Goal: Task Accomplishment & Management: Manage account settings

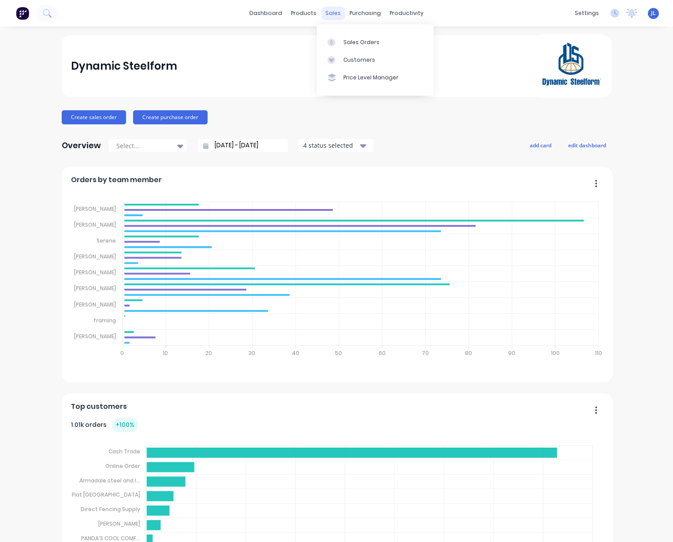
click at [335, 7] on div "sales" at bounding box center [333, 13] width 24 height 13
click at [358, 63] on div "Customers" at bounding box center [359, 60] width 32 height 8
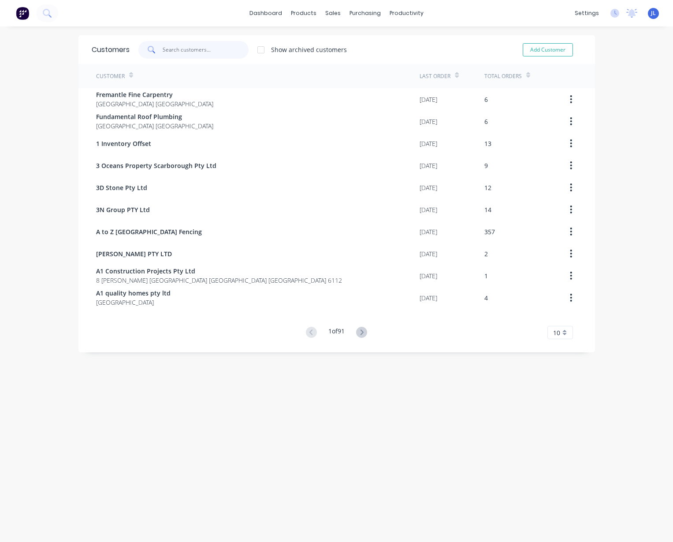
click at [180, 46] on input "text" at bounding box center [206, 50] width 86 height 18
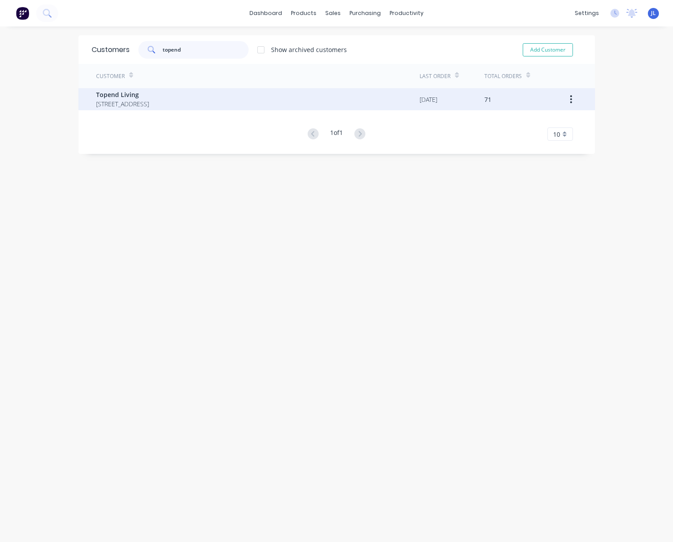
type input "topend"
click at [149, 91] on span "Topend Living" at bounding box center [122, 94] width 53 height 9
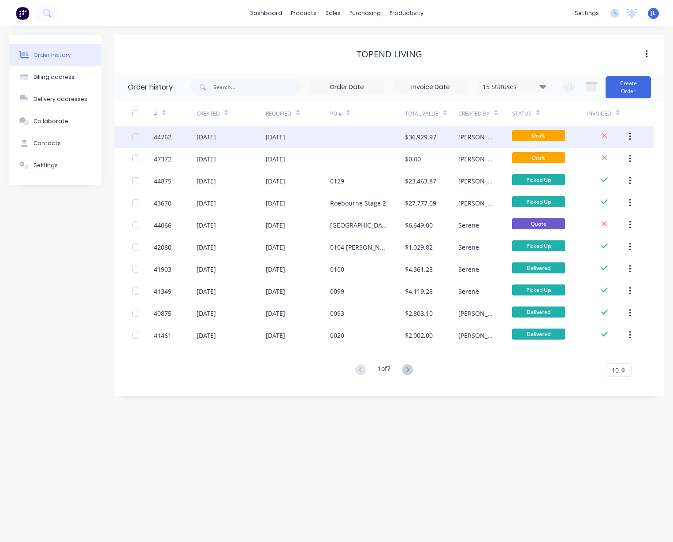
click at [245, 126] on div "[DATE]" at bounding box center [232, 137] width 70 height 22
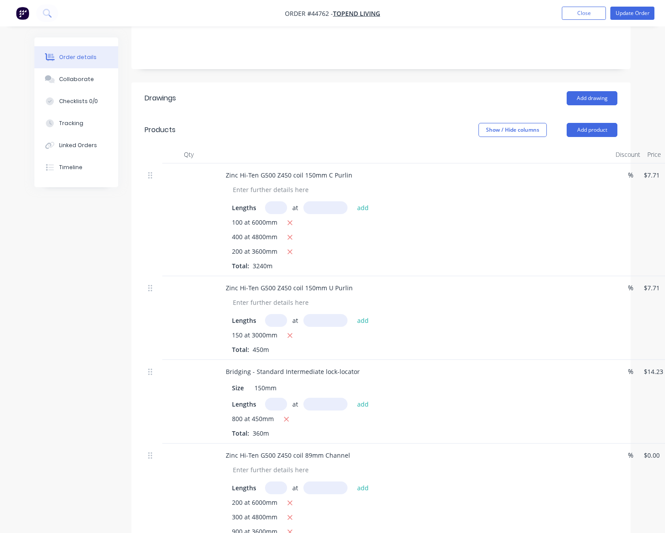
scroll to position [165, 0]
click at [351, 181] on div "Zinc Hi-Ten G500 Z450 coil 150mm C Purlin" at bounding box center [289, 174] width 141 height 13
click at [352, 181] on div "Zinc Hi-Ten G500 Z450 coil 150mm C Purlin" at bounding box center [289, 174] width 141 height 13
click at [350, 294] on div "Zinc Hi-Ten G500 Z450 coil 150mm U Purlin" at bounding box center [289, 287] width 141 height 13
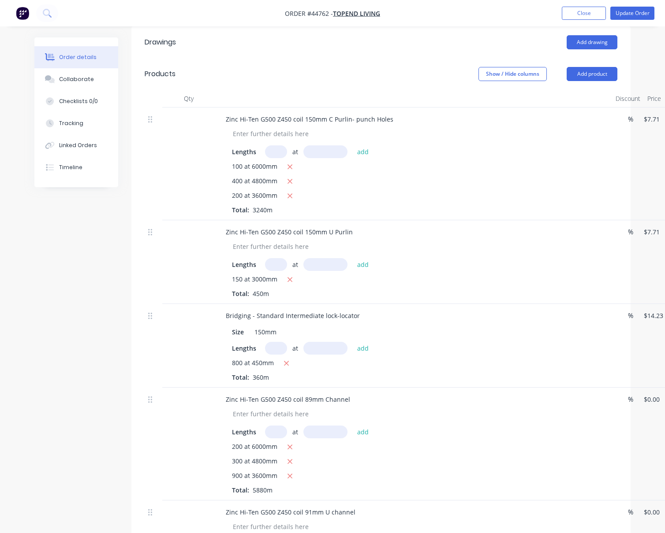
scroll to position [161, 0]
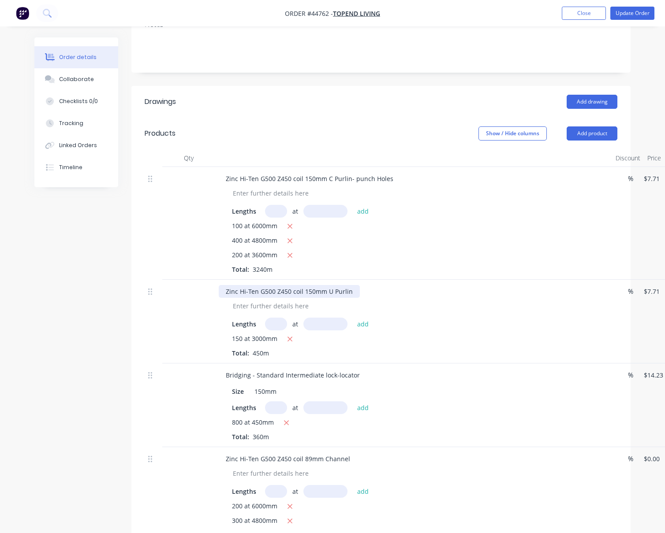
click at [353, 298] on div "Zinc Hi-Ten G500 Z450 coil 150mm U Purlin" at bounding box center [289, 291] width 141 height 13
click at [45, 342] on div "Created by Juana Created 19/05/25 Required 19/05/25 Assigned to Add team member…" at bounding box center [332, 419] width 596 height 1085
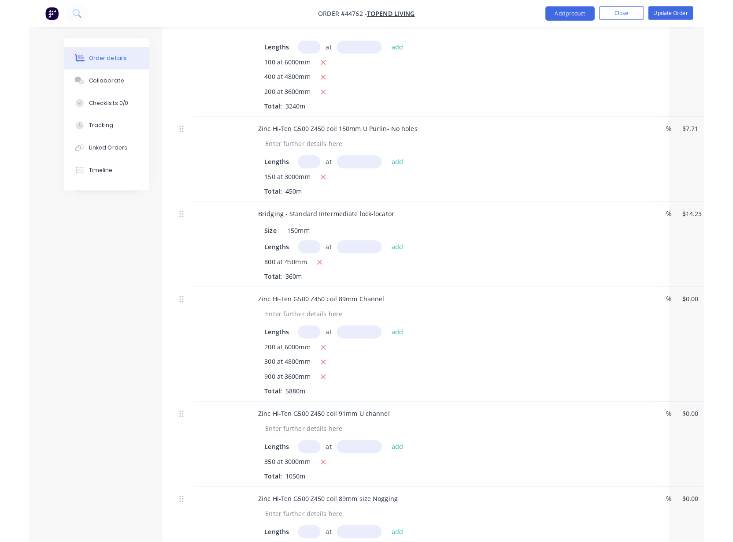
scroll to position [326, 0]
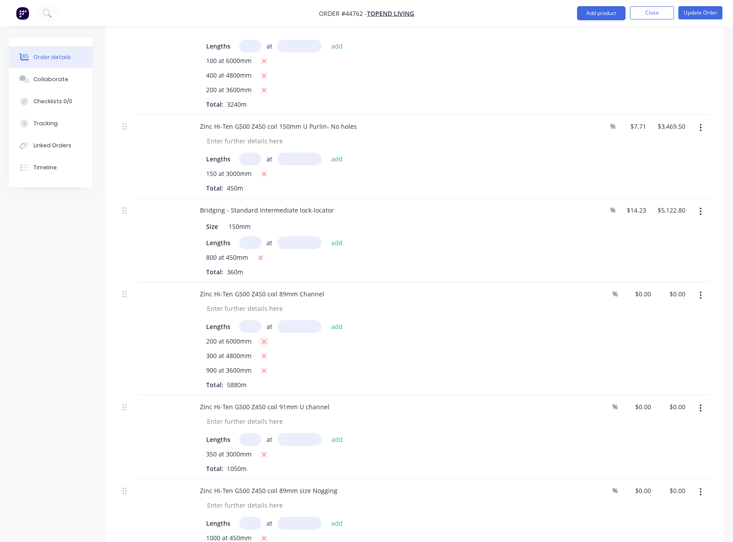
click at [264, 346] on icon "button" at bounding box center [264, 342] width 6 height 8
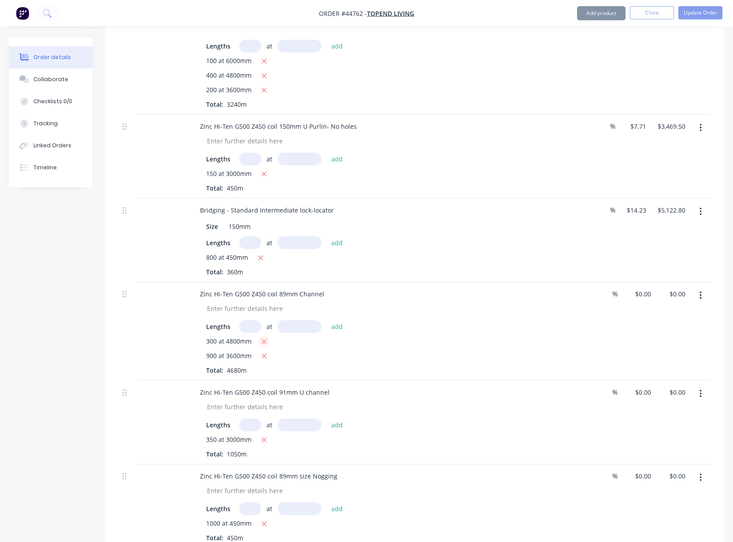
click at [263, 344] on icon "button" at bounding box center [264, 341] width 5 height 5
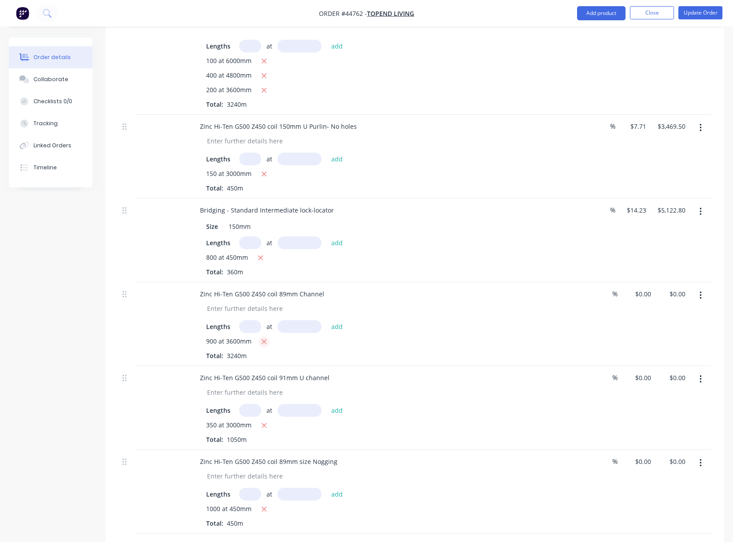
click at [263, 344] on icon "button" at bounding box center [264, 341] width 5 height 5
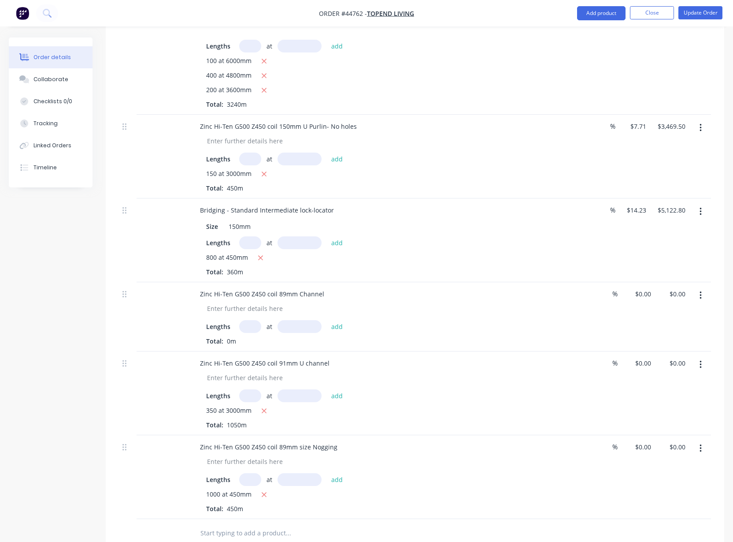
drag, startPoint x: 242, startPoint y: 338, endPoint x: 247, endPoint y: 337, distance: 4.6
click at [242, 333] on input "text" at bounding box center [250, 326] width 22 height 13
click at [323, 300] on div "Zinc Hi-Ten G500 Z450 coil 89mm Channel" at bounding box center [262, 293] width 138 height 13
click at [249, 333] on input "text" at bounding box center [250, 326] width 22 height 13
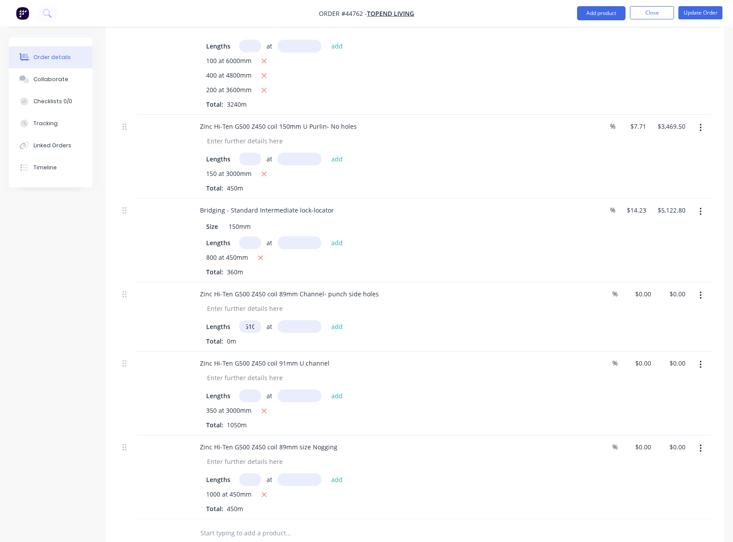
type input "510"
type input "4800"
click at [327, 320] on button "add" at bounding box center [337, 326] width 21 height 12
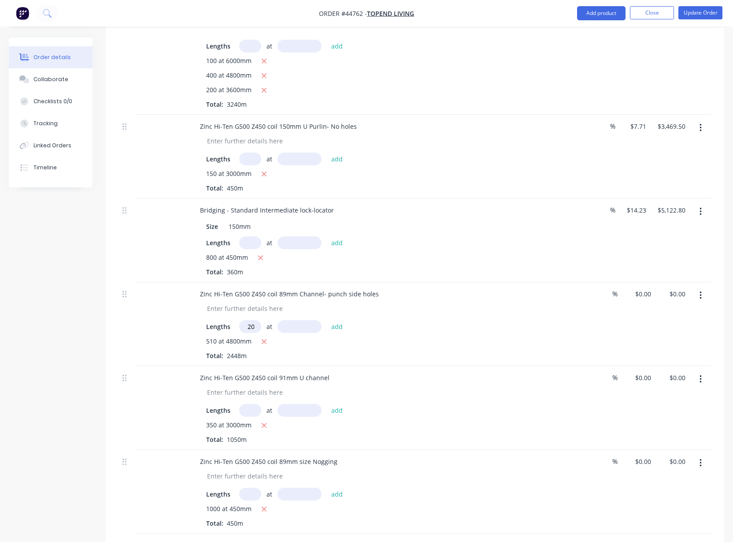
scroll to position [0, 6]
type input "1200"
type input "3600"
click at [327, 320] on button "add" at bounding box center [337, 326] width 21 height 12
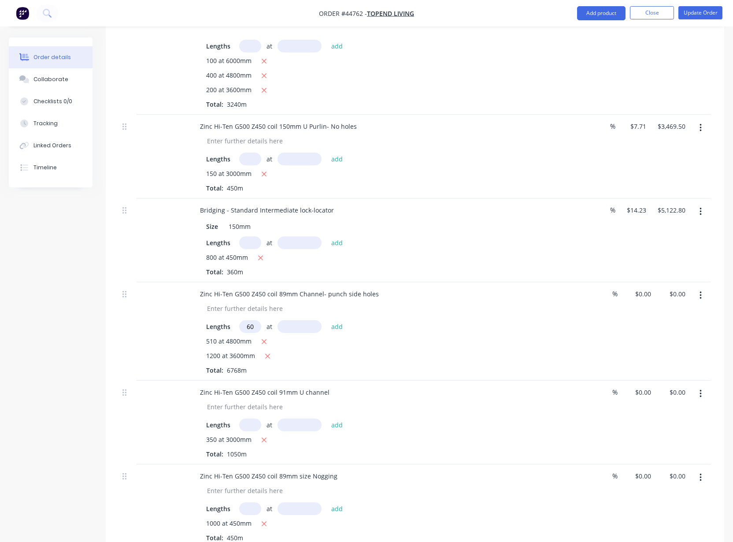
scroll to position [0, 0]
type input "6"
type input "500"
type input "6000"
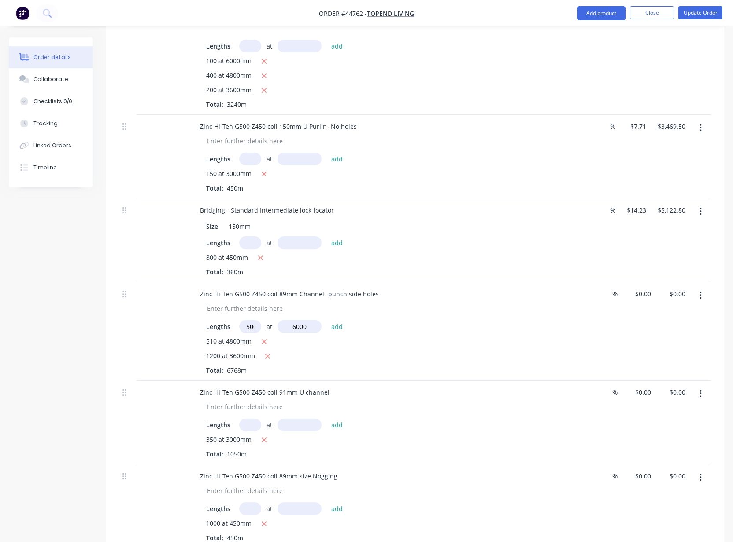
click at [327, 320] on button "add" at bounding box center [337, 326] width 21 height 12
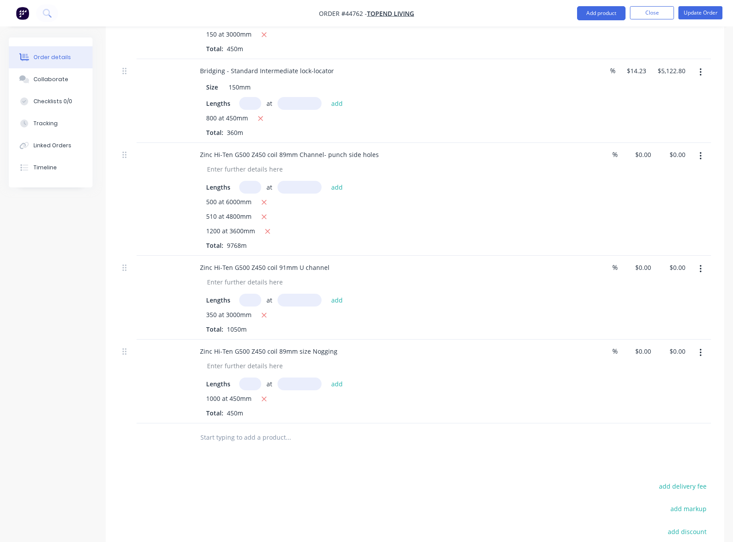
scroll to position [491, 0]
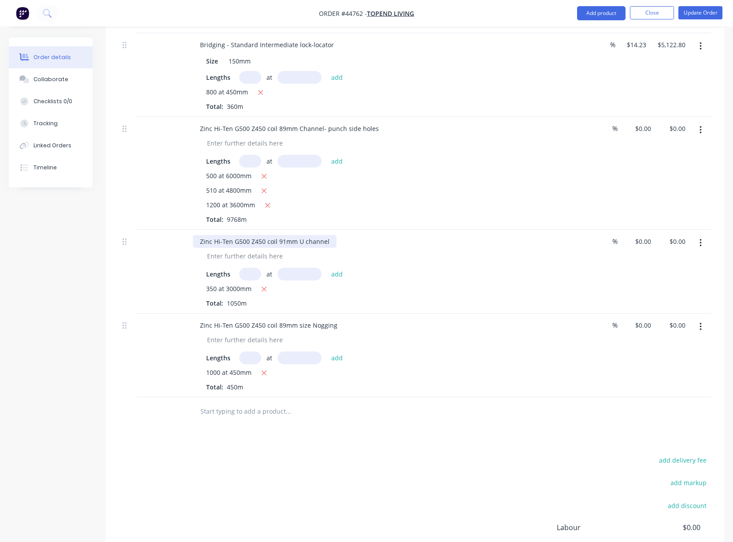
click at [331, 248] on div "Zinc Hi-Ten G500 Z450 coil 91mm U channel" at bounding box center [265, 241] width 144 height 13
click at [261, 293] on icon "button" at bounding box center [264, 289] width 6 height 8
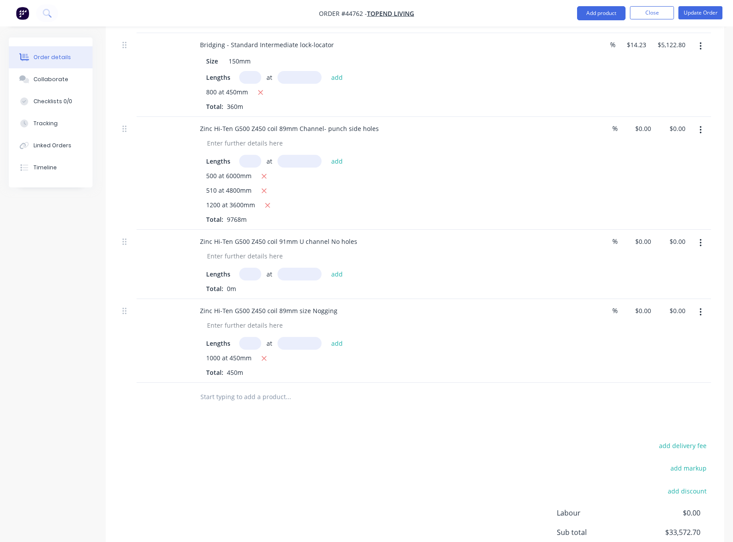
click at [251, 280] on input "text" at bounding box center [250, 274] width 22 height 13
type input "650"
type input "3000"
click at [327, 268] on button "add" at bounding box center [337, 274] width 21 height 12
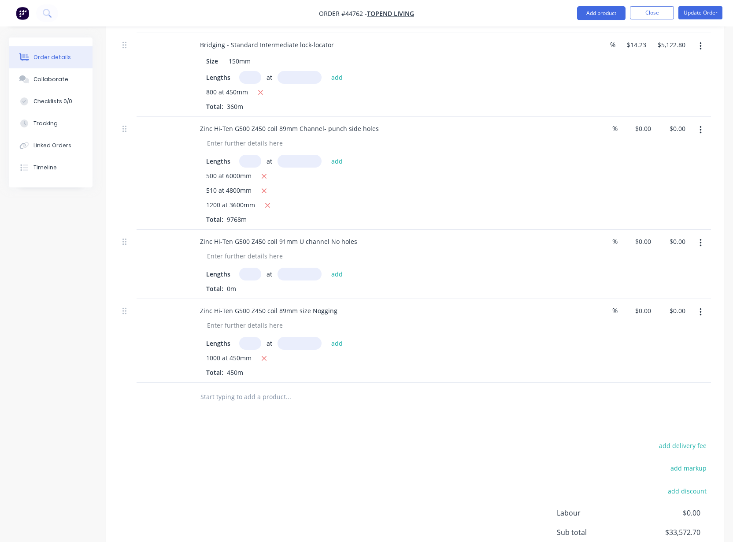
scroll to position [0, 0]
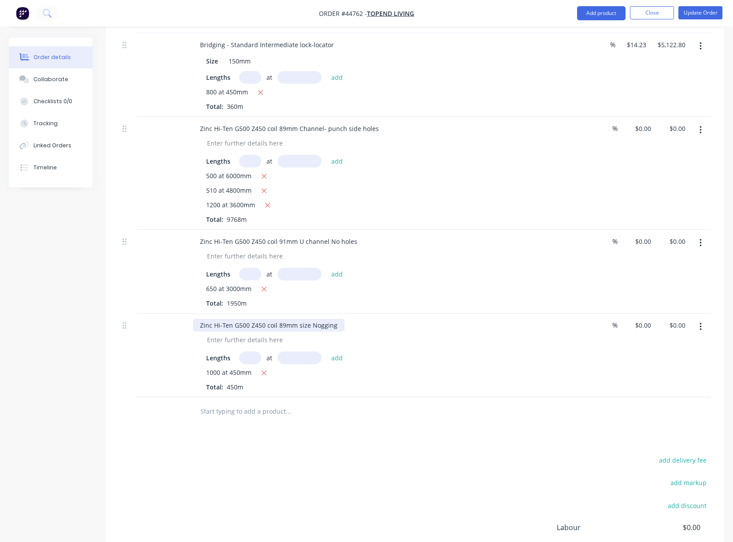
click at [337, 331] on div "Zinc Hi-Ten G500 Z450 coil 89mm size Nogging" at bounding box center [269, 325] width 152 height 13
click at [264, 377] on icon "button" at bounding box center [264, 373] width 6 height 8
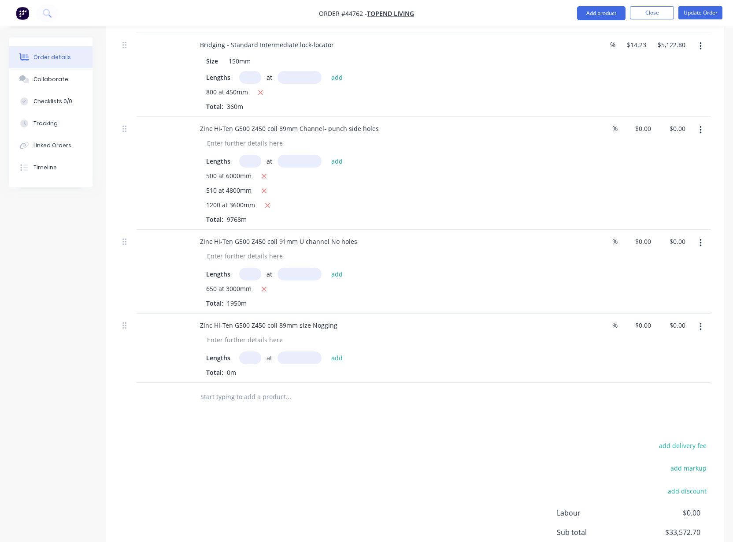
click at [251, 364] on input "text" at bounding box center [250, 357] width 22 height 13
type input "600"
type input "450"
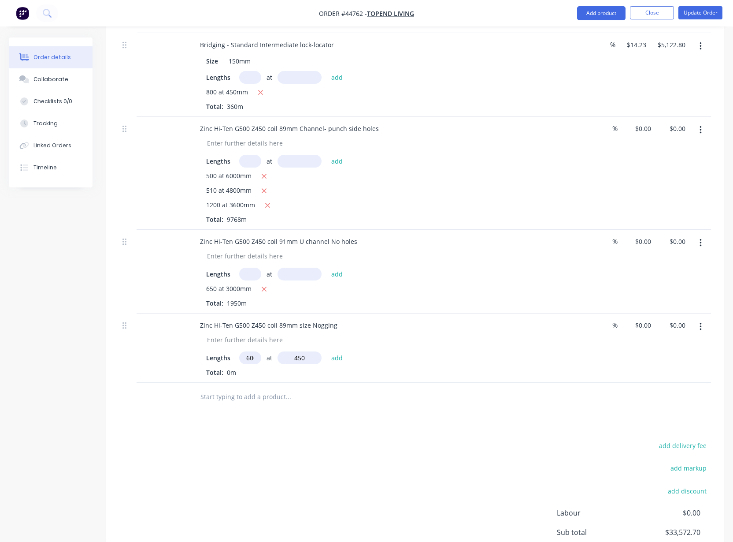
click at [327, 351] on button "add" at bounding box center [337, 357] width 21 height 12
click at [434, 397] on div "Zinc Hi-Ten G500 Z450 coil 89mm size Nogging Lengths at add 600 at 450mm Total:…" at bounding box center [388, 355] width 397 height 84
click at [481, 379] on div "600 at 450mm" at bounding box center [387, 373] width 363 height 11
click at [572, 364] on div "Lengths at add 600 at 450mm Total: 270m" at bounding box center [388, 370] width 390 height 44
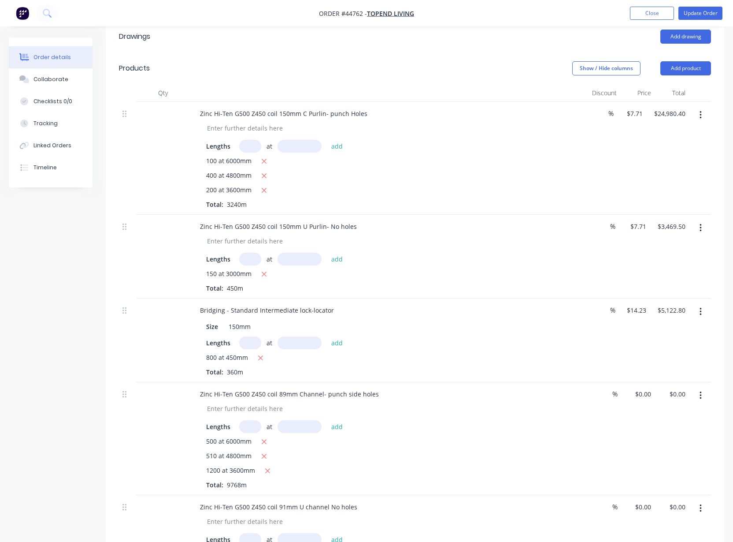
scroll to position [216, 0]
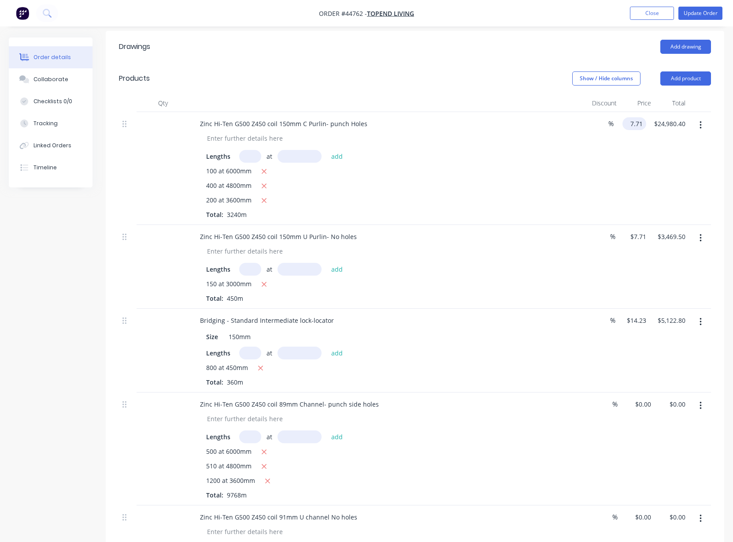
click at [642, 130] on input "7.71" at bounding box center [636, 123] width 20 height 13
type input "$7.37"
type input "$23,878.80"
click at [639, 243] on input "7.71" at bounding box center [641, 236] width 17 height 13
type input "$8.51"
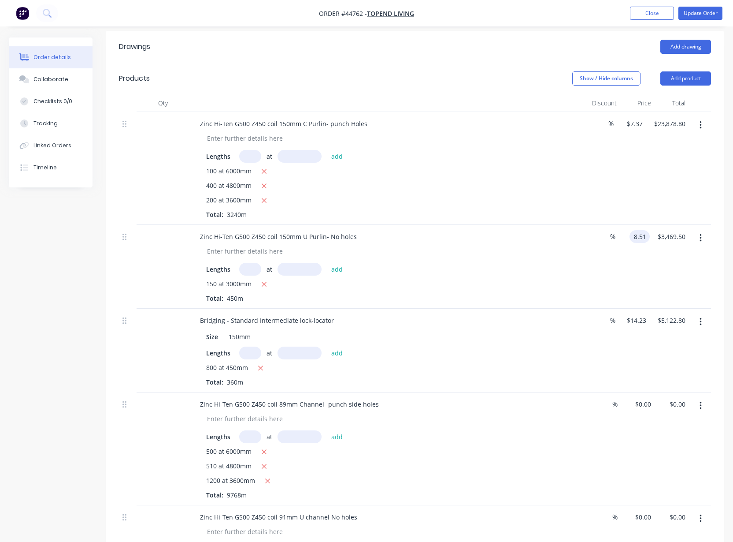
type input "$3,829.50"
click at [638, 281] on div "$8.51 $8.51" at bounding box center [634, 267] width 32 height 84
click at [628, 279] on div "$8.51 $8.51" at bounding box center [634, 267] width 32 height 84
click at [627, 279] on div "$8.51 $8.51" at bounding box center [634, 267] width 32 height 84
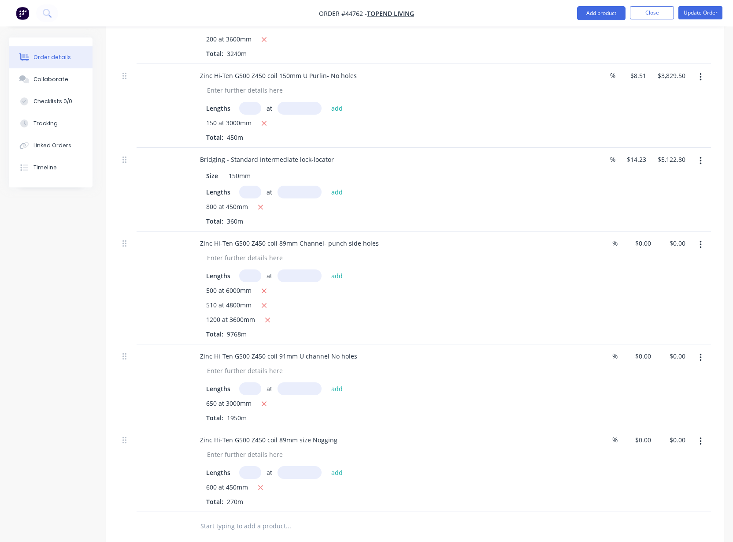
scroll to position [381, 0]
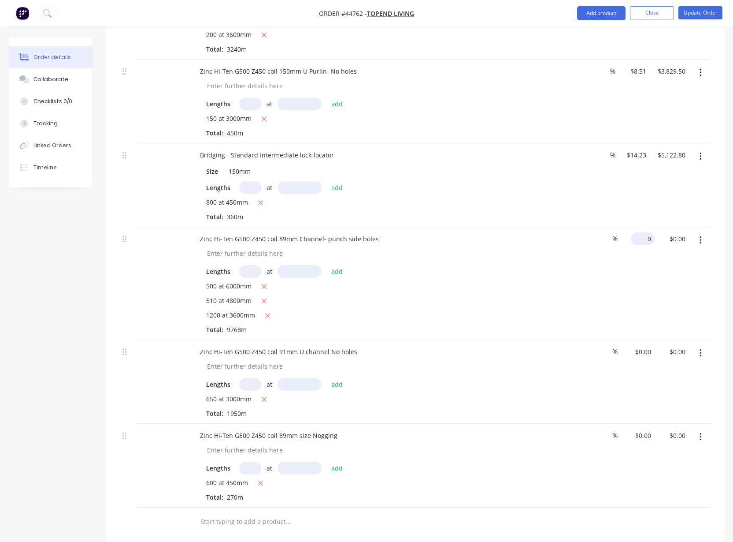
click at [642, 245] on div "0 $0.00" at bounding box center [643, 238] width 24 height 13
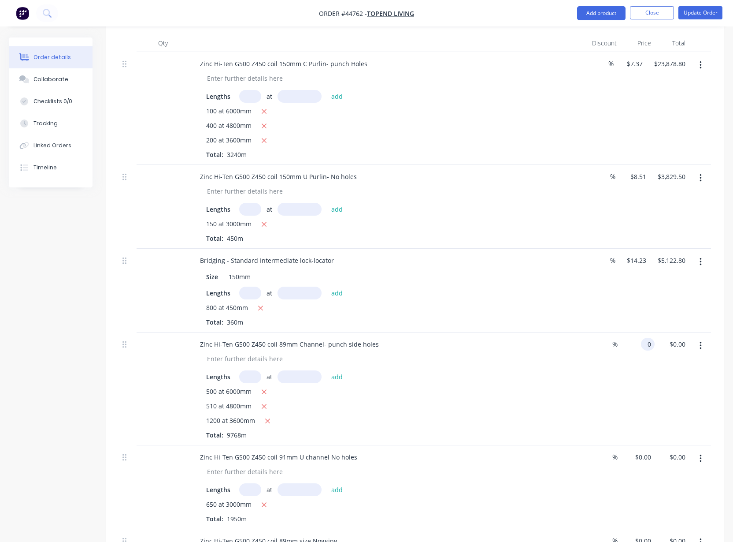
scroll to position [271, 0]
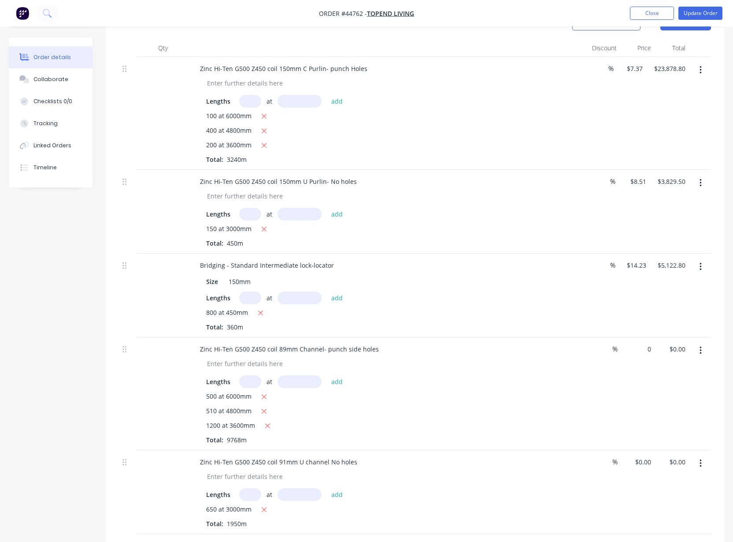
drag, startPoint x: 727, startPoint y: 241, endPoint x: 710, endPoint y: 247, distance: 17.7
click at [727, 241] on div "Order details Collaborate Checklists 0/0 Tracking Linked Orders Timeline Order …" at bounding box center [366, 308] width 733 height 1085
type input "$4.54"
type input "$44,346.72"
click at [648, 410] on div "Zinc Hi-Ten G500 Z450 coil 89mm Channel- punch side holes Lengths at add 500 at…" at bounding box center [415, 393] width 592 height 113
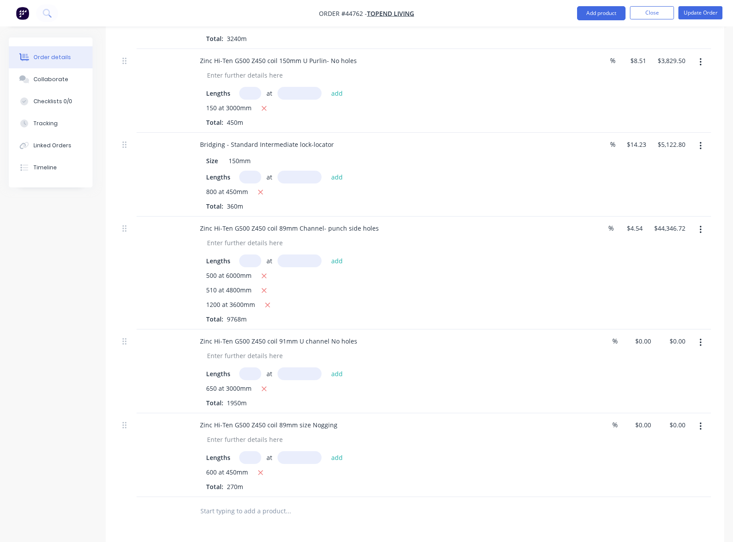
scroll to position [491, 0]
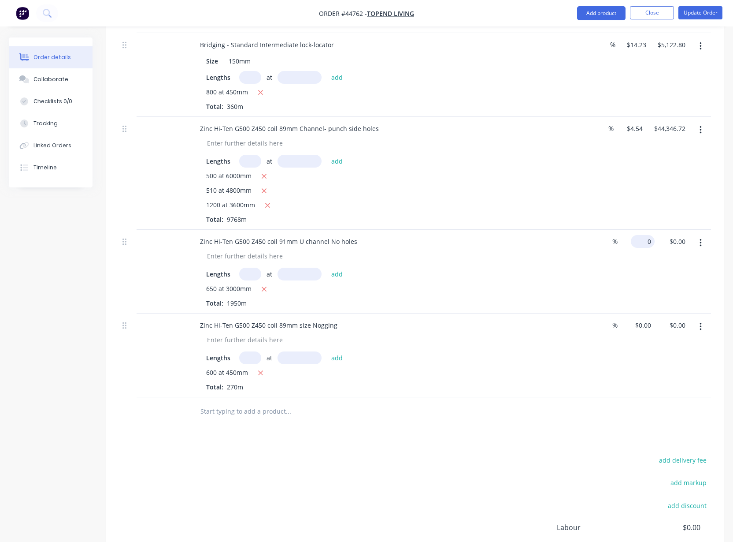
click at [649, 248] on input "0" at bounding box center [645, 241] width 20 height 13
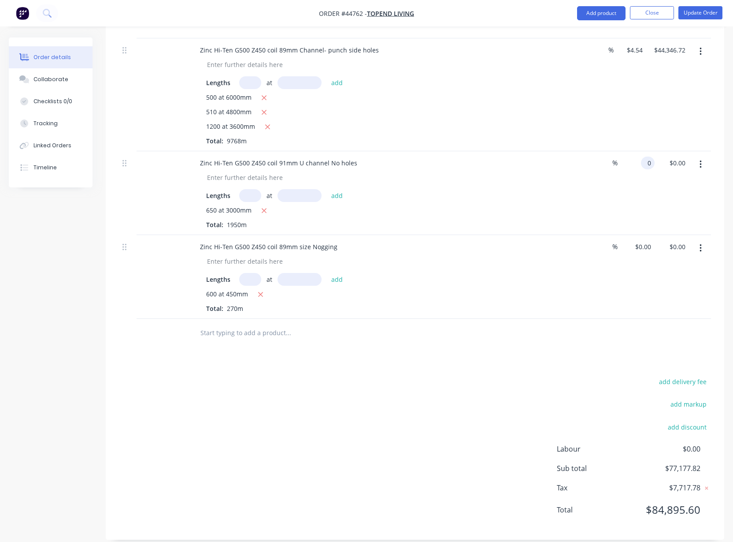
scroll to position [538, 0]
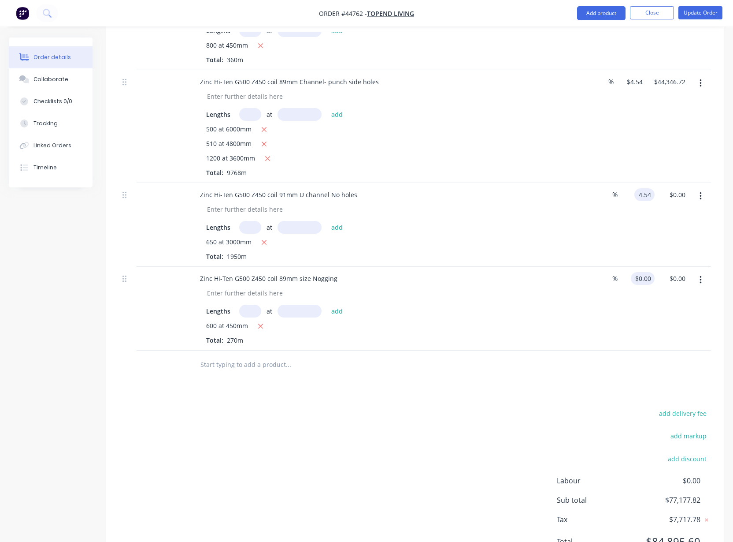
type input "$4.54"
type input "$8,853.00"
type input "0"
click at [646, 285] on input "0" at bounding box center [650, 278] width 10 height 13
type input "4.54"
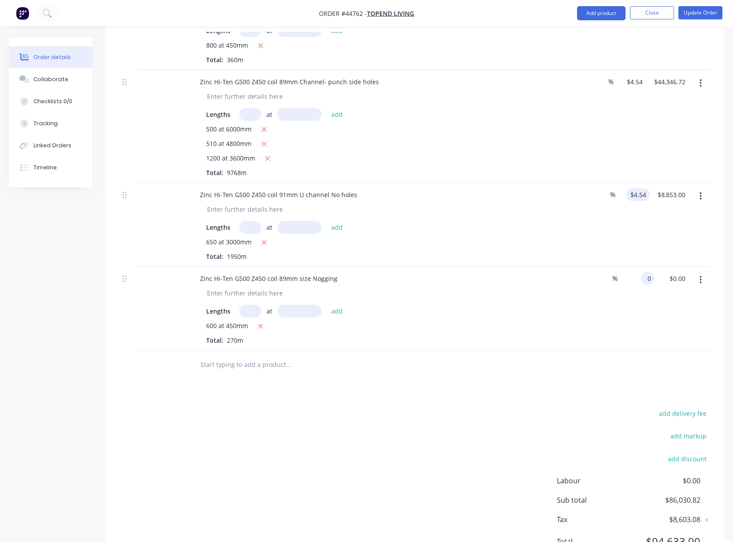
type input "$0.00"
click at [641, 201] on input "4.54" at bounding box center [640, 194] width 20 height 13
type input "$5.54"
type input "$10,803.00"
click at [645, 252] on div "$5.54 5.54" at bounding box center [634, 225] width 32 height 84
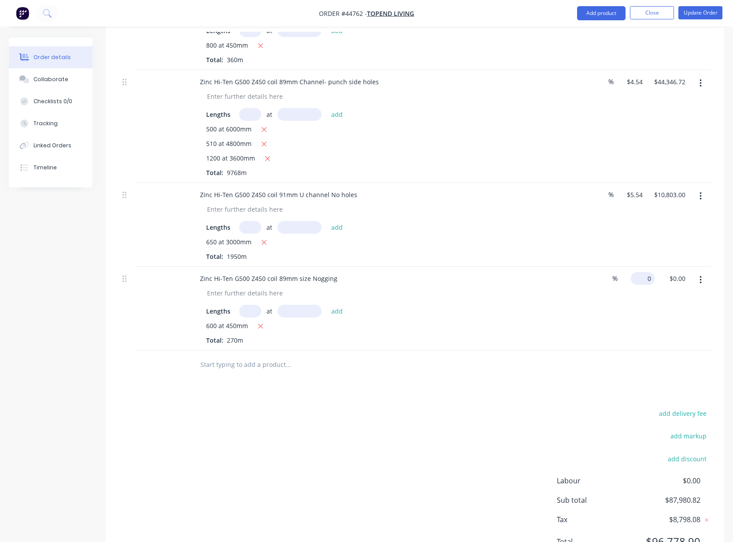
click at [645, 285] on input "0" at bounding box center [645, 278] width 20 height 13
click at [675, 337] on div "$0.00 $0.00" at bounding box center [672, 309] width 34 height 84
click at [648, 285] on input "0" at bounding box center [645, 278] width 20 height 13
type input "$6.54"
type input "$1,765.80"
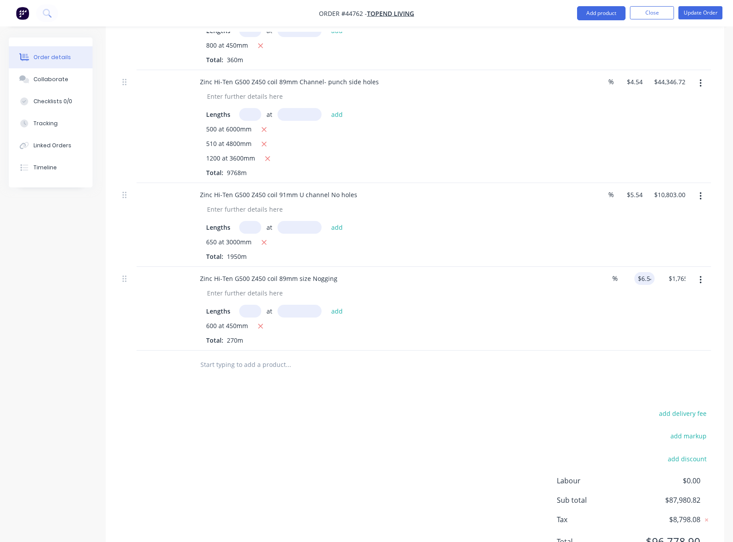
click at [638, 340] on div "$6.54 6.54" at bounding box center [638, 309] width 34 height 84
click at [573, 332] on div "Lengths at add 600 at 450mm Total: 270m" at bounding box center [388, 323] width 390 height 44
click at [608, 325] on div "%" at bounding box center [602, 309] width 32 height 84
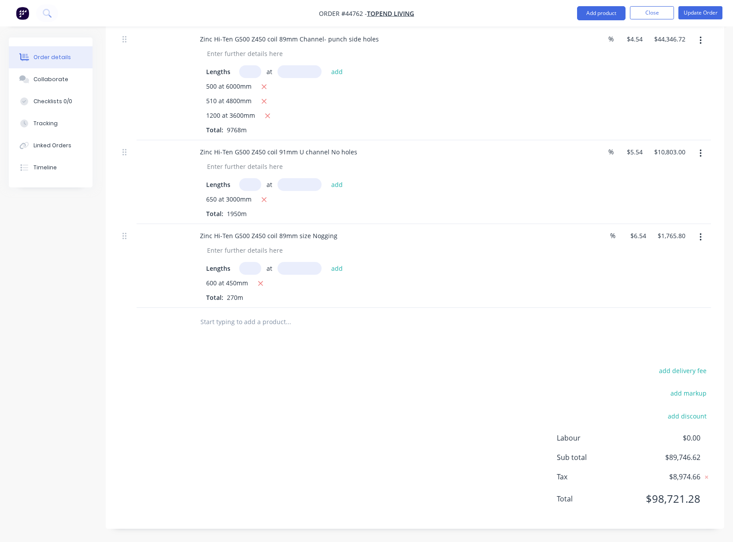
scroll to position [593, 0]
click at [479, 328] on div at bounding box center [348, 322] width 310 height 18
click at [491, 300] on div "600 at 450mm Total: 270m" at bounding box center [387, 290] width 363 height 24
click at [514, 287] on div "600 at 450mm" at bounding box center [387, 283] width 363 height 11
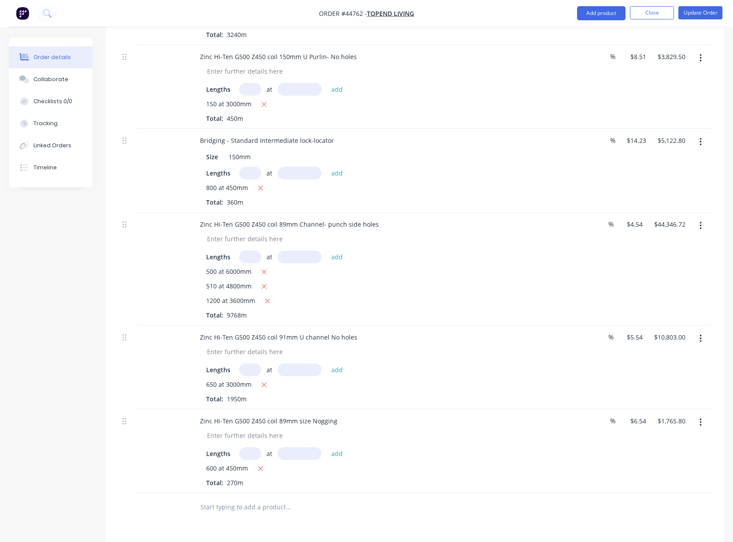
scroll to position [428, 0]
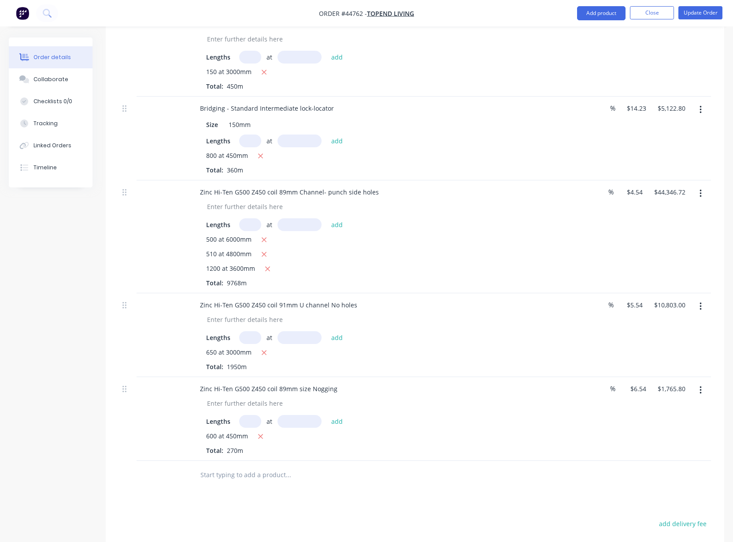
click at [504, 455] on div "600 at 450mm Total: 270m" at bounding box center [387, 443] width 363 height 24
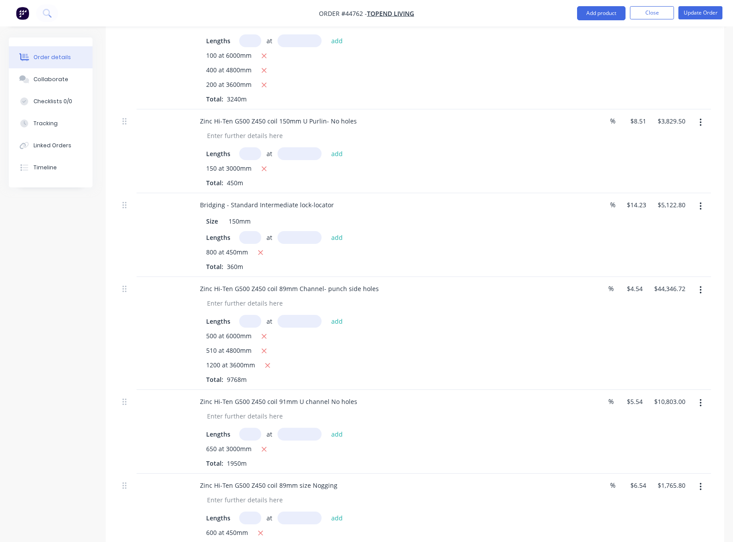
scroll to position [263, 0]
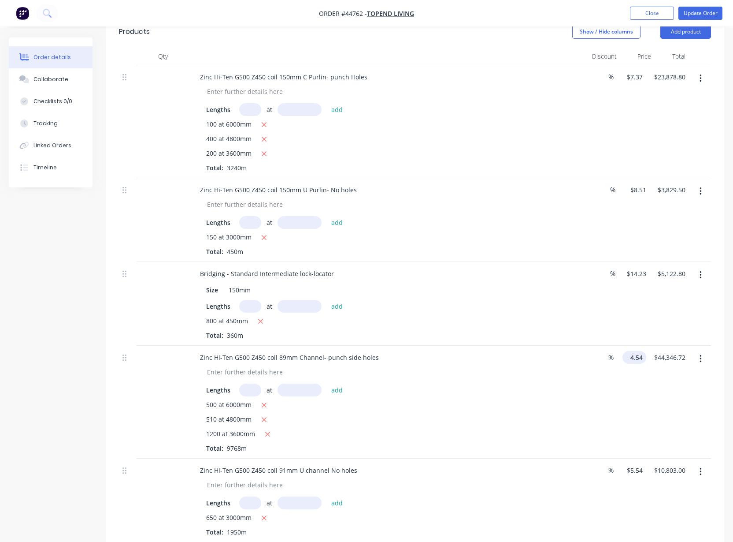
click at [630, 364] on input "4.54" at bounding box center [636, 357] width 20 height 13
type input "$5.05"
type input "$49,328.40"
click at [650, 412] on div "$49,328.40 $44,346.72" at bounding box center [668, 402] width 43 height 113
click at [636, 476] on input "5.54" at bounding box center [636, 470] width 20 height 13
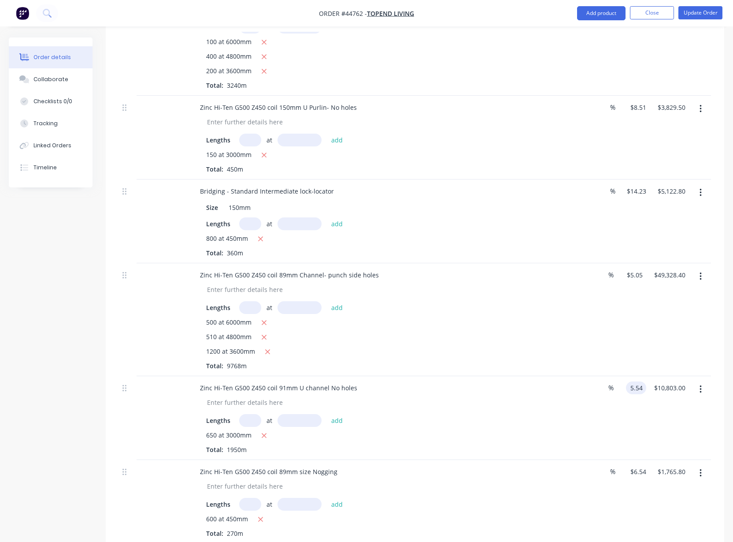
scroll to position [428, 0]
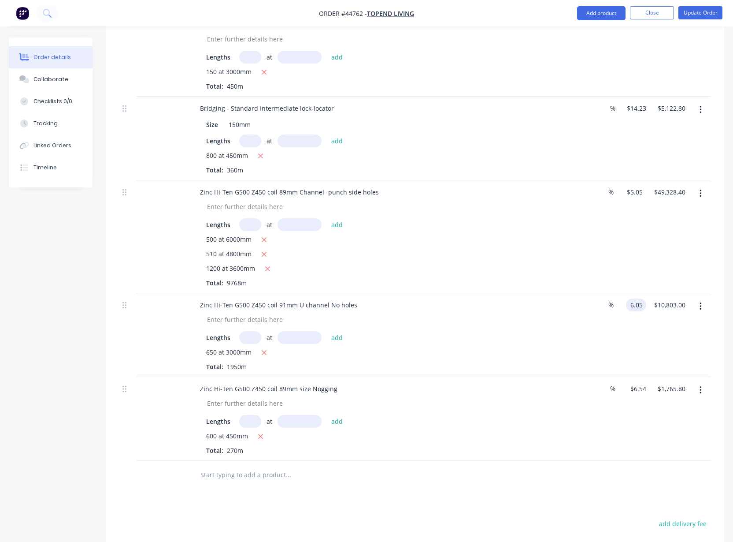
type input "$6.05"
type input "$11,797.50"
click at [623, 367] on div "$6.05 6.05" at bounding box center [632, 335] width 30 height 84
click at [686, 363] on div "$11,797.50 $11,797.50" at bounding box center [668, 335] width 43 height 84
click at [689, 365] on div "$11,797.50 $11,797.50" at bounding box center [668, 335] width 43 height 84
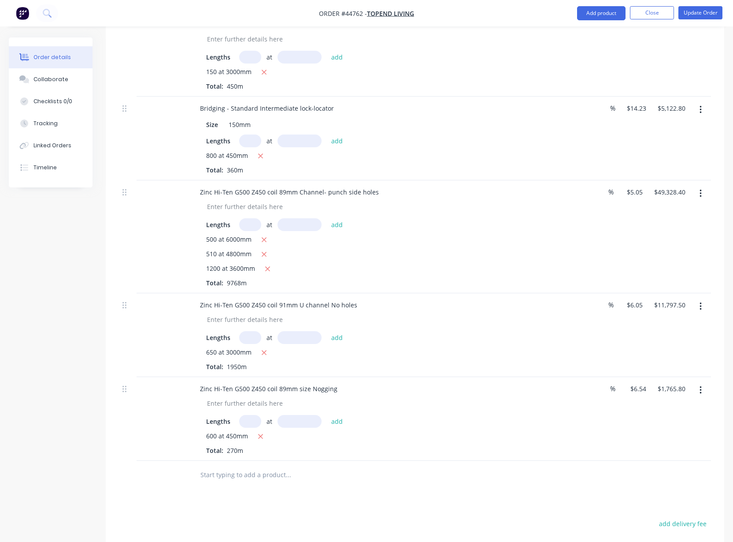
click at [616, 375] on div "%" at bounding box center [601, 335] width 30 height 84
click at [643, 395] on input "6.54" at bounding box center [640, 388] width 20 height 13
type input "$6.54"
click at [558, 455] on div "600 at 450mm Total: 270m" at bounding box center [387, 443] width 363 height 24
click at [597, 460] on div "%" at bounding box center [602, 419] width 32 height 84
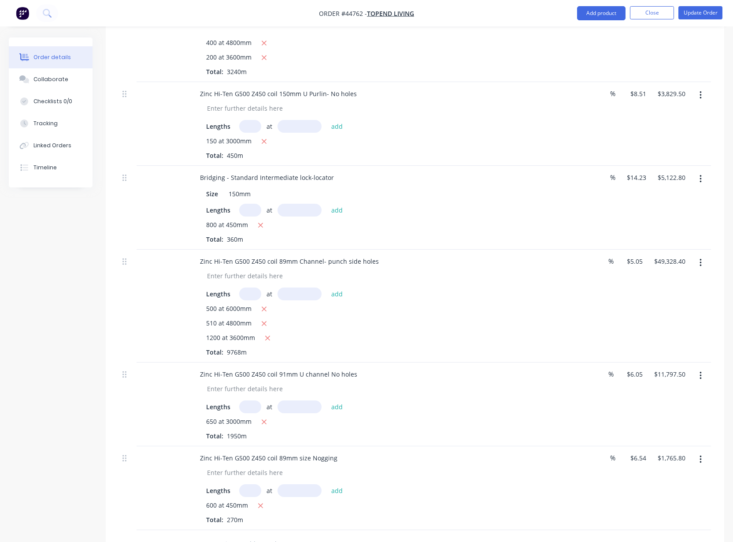
scroll to position [318, 0]
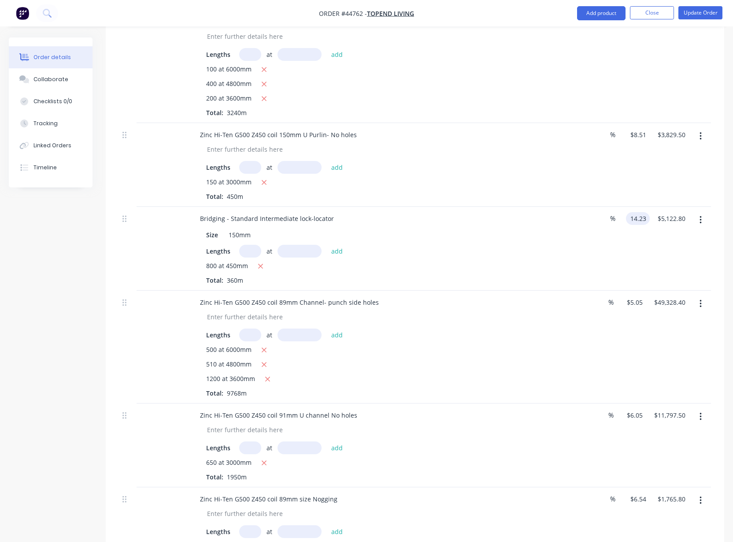
click at [643, 225] on input "14.23" at bounding box center [640, 218] width 20 height 13
click at [701, 224] on icon "button" at bounding box center [701, 220] width 2 height 8
click at [658, 249] on div "Edit" at bounding box center [670, 243] width 68 height 13
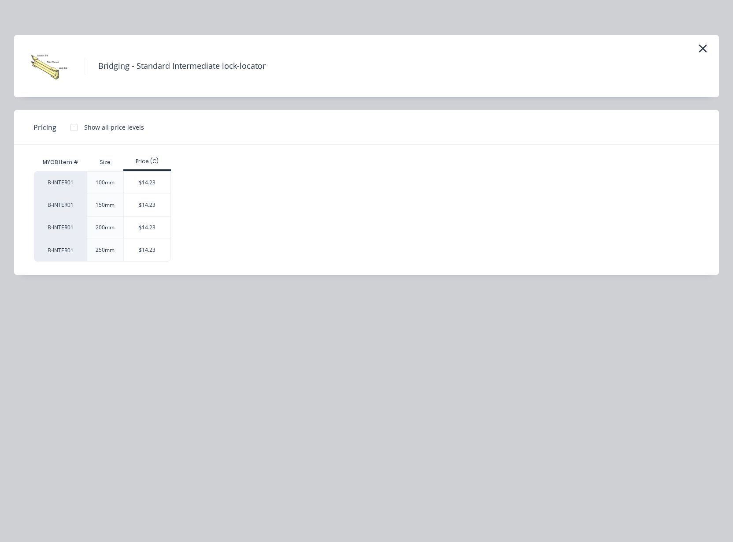
click at [73, 125] on div at bounding box center [74, 128] width 18 height 18
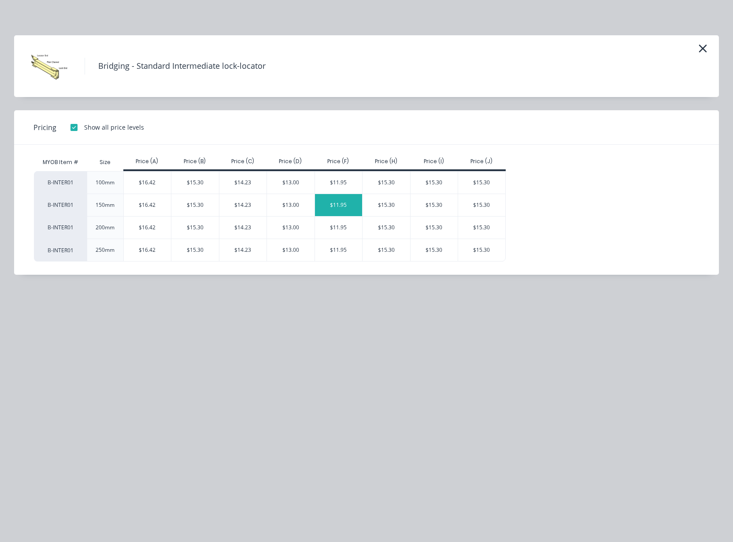
click at [342, 205] on div "$11.95" at bounding box center [339, 205] width 48 height 22
type input "$11.95"
type input "$4,302.00"
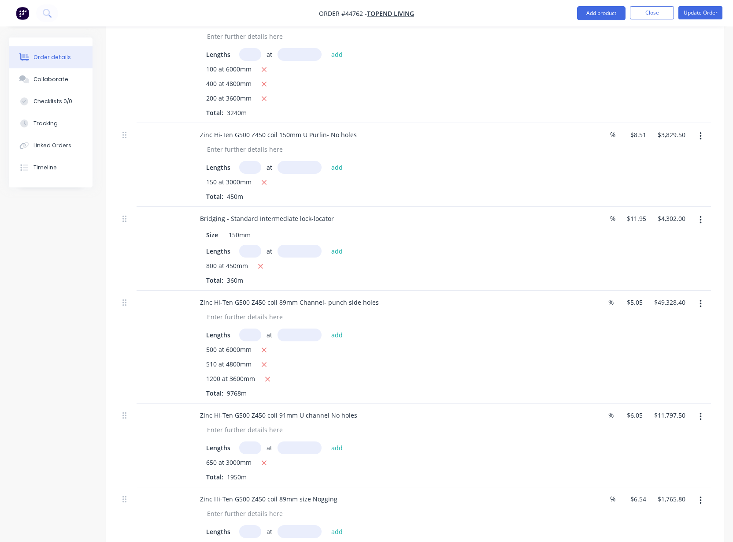
click at [543, 272] on div "800 at 450mm" at bounding box center [387, 266] width 363 height 11
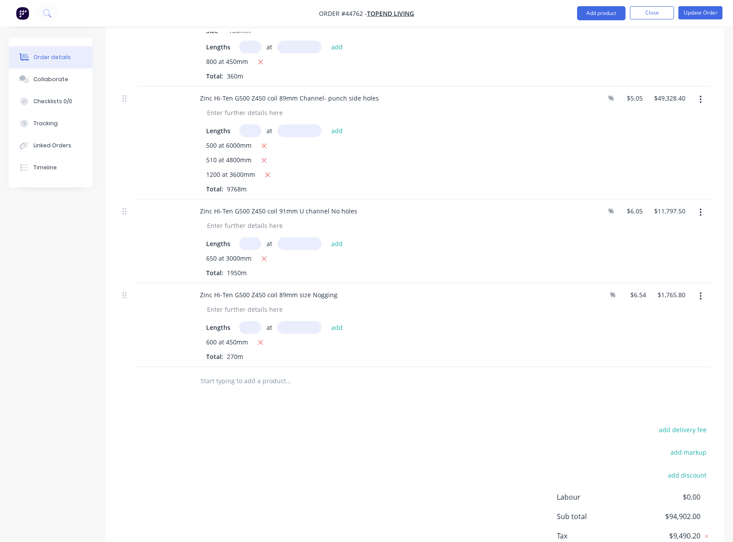
scroll to position [538, 0]
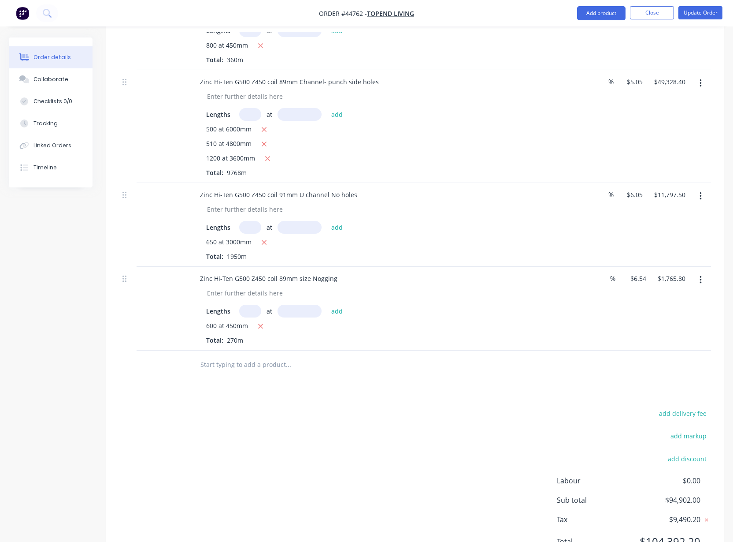
click at [360, 350] on div "Zinc Hi-Ten G500 Z450 coil 89mm size Nogging Lengths at add 600 at 450mm Total:…" at bounding box center [388, 309] width 397 height 84
click at [491, 345] on div "600 at 450mm Total: 270m" at bounding box center [387, 333] width 363 height 24
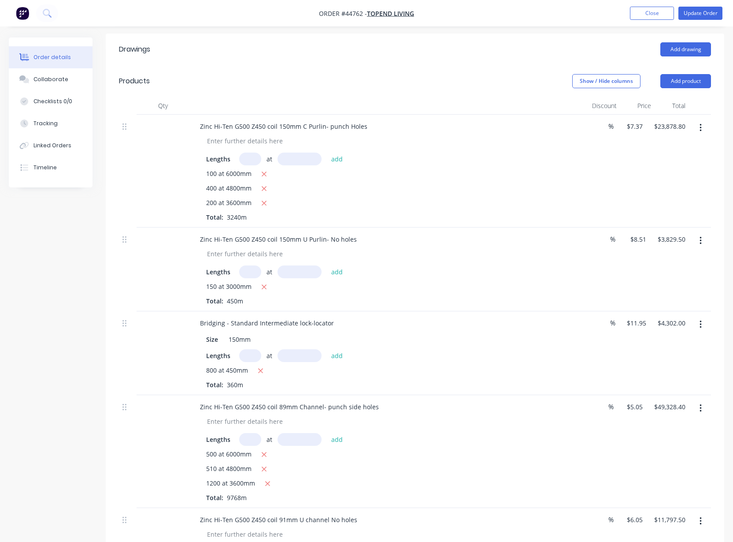
scroll to position [165, 0]
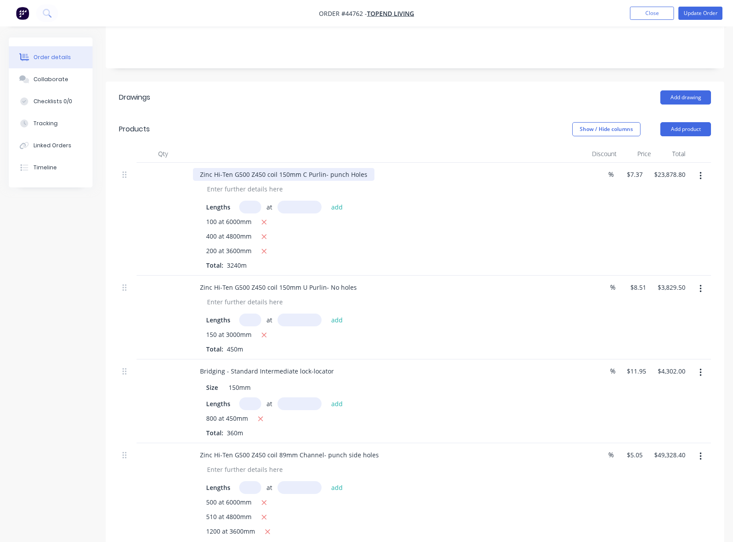
click at [343, 181] on div "Zinc Hi-Ten G500 Z450 coil 150mm C Purlin- punch Holes" at bounding box center [284, 174] width 182 height 13
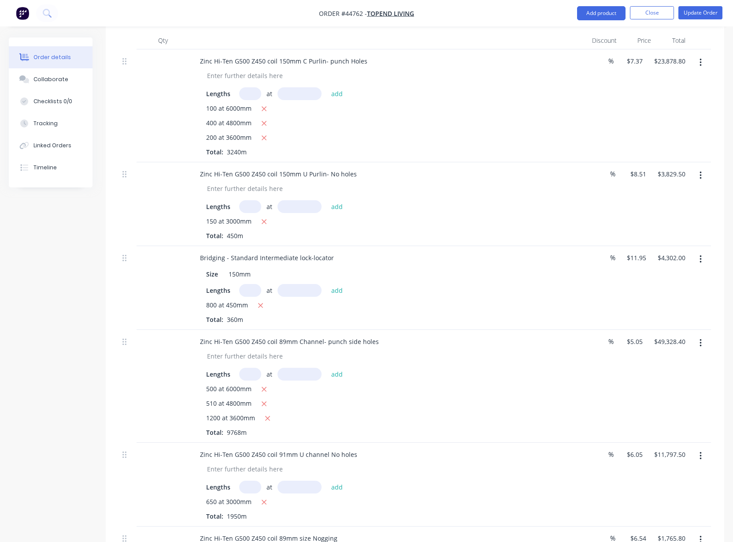
scroll to position [220, 0]
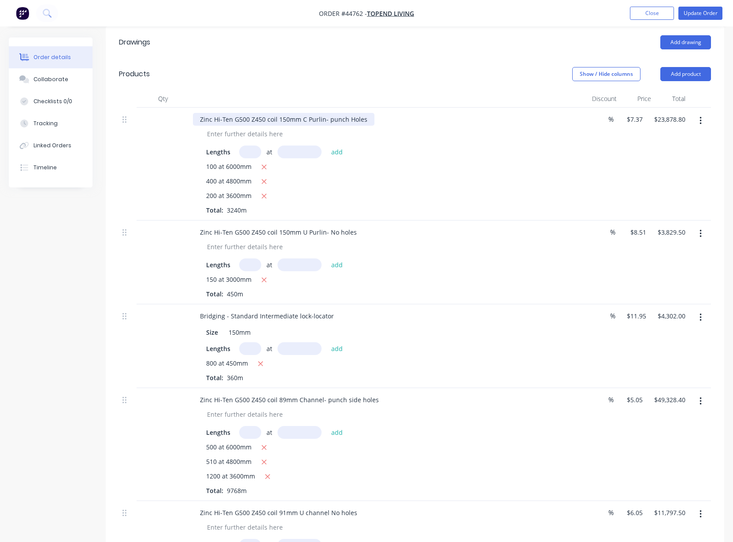
click at [368, 126] on div "Zinc Hi-Ten G500 Z450 coil 150mm C Purlin- punch Holes" at bounding box center [284, 119] width 182 height 13
click at [375, 187] on div "400 at 4800mm" at bounding box center [387, 181] width 363 height 11
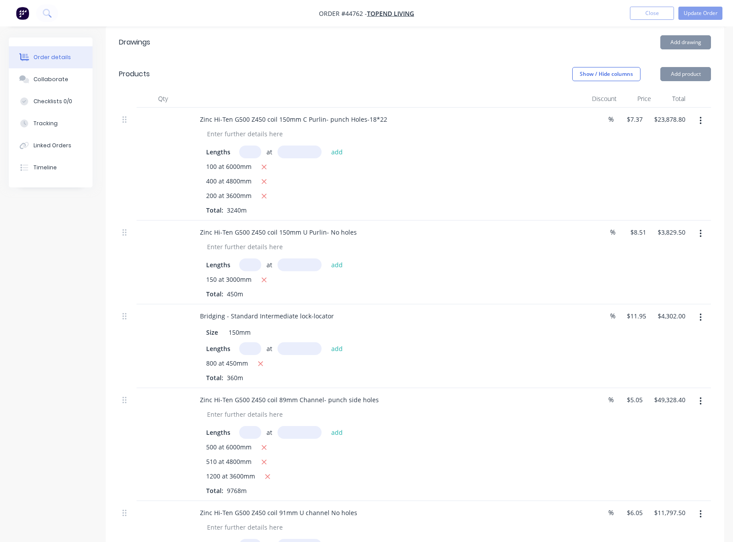
click at [440, 187] on div "400 at 4800mm" at bounding box center [387, 181] width 363 height 11
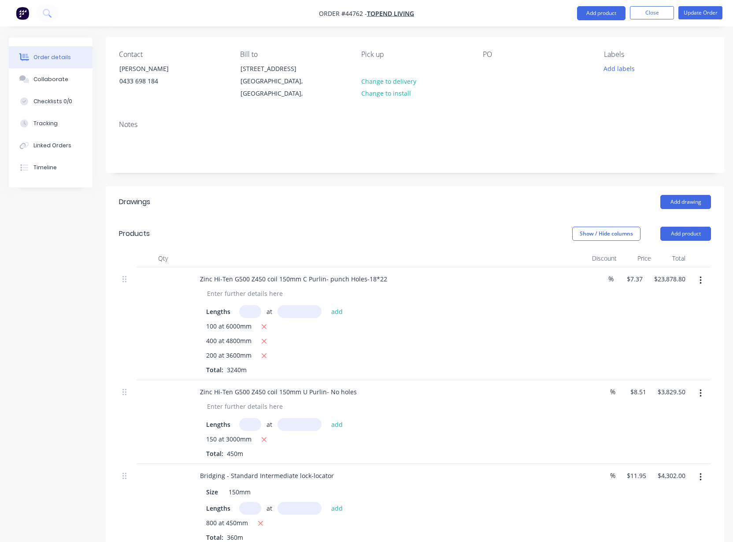
scroll to position [0, 0]
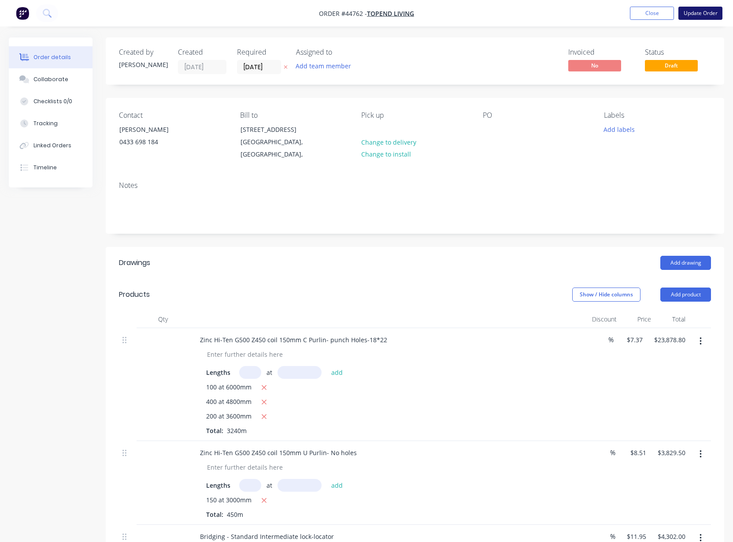
click at [706, 19] on button "Update Order" at bounding box center [701, 13] width 44 height 13
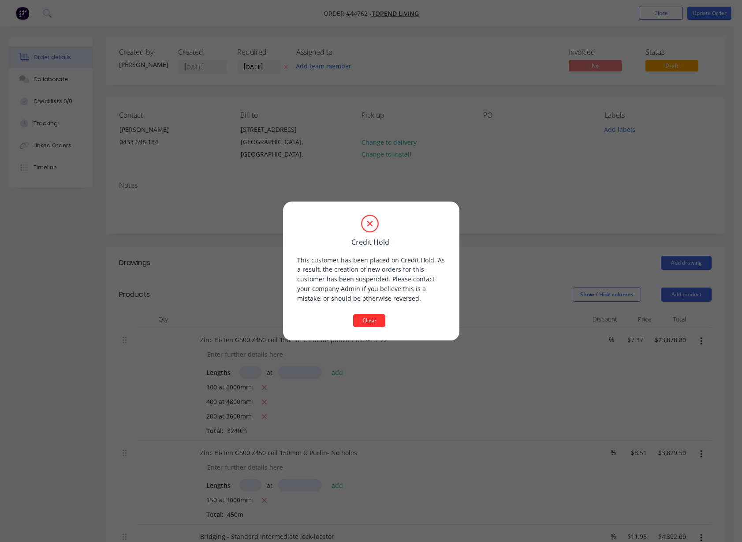
click at [369, 319] on button "Close" at bounding box center [369, 320] width 32 height 13
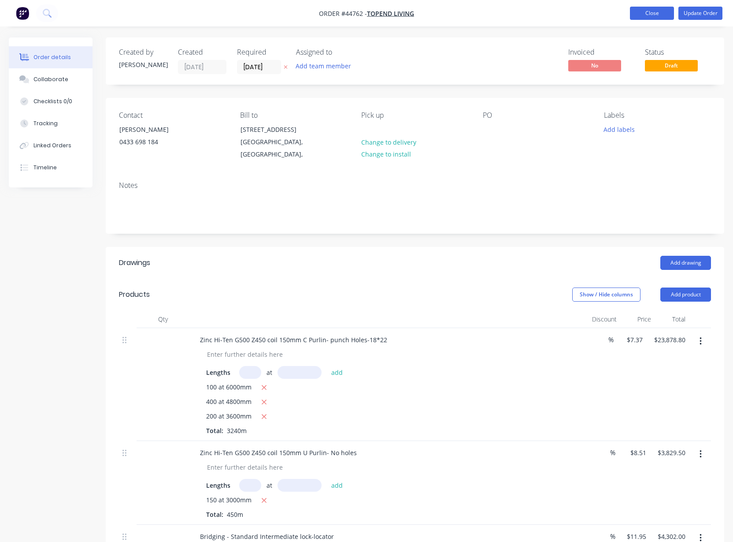
click at [651, 14] on button "Close" at bounding box center [652, 13] width 44 height 13
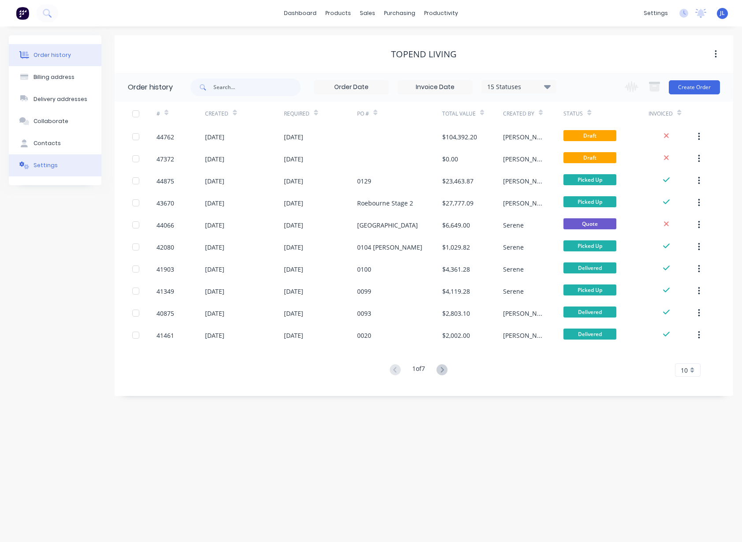
click at [44, 163] on div "Settings" at bounding box center [45, 165] width 24 height 8
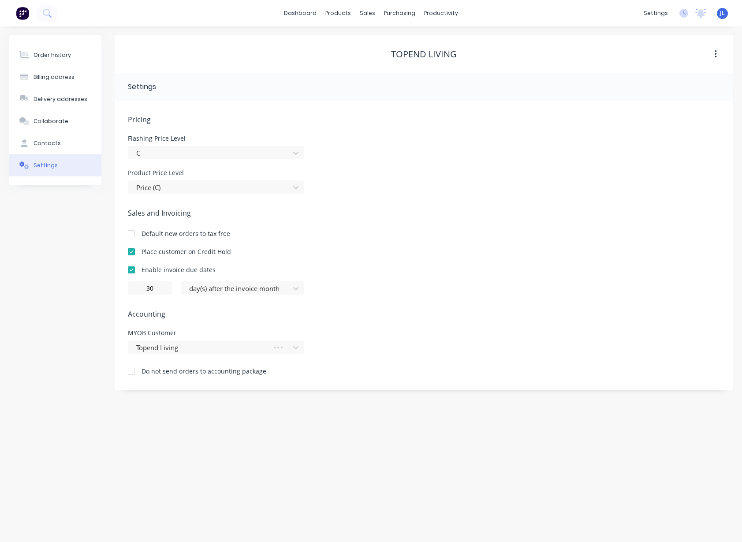
click at [132, 252] on div at bounding box center [132, 252] width 18 height 18
click at [60, 254] on div "Order history Billing address Delivery addresses Collaborate Contacts Settings" at bounding box center [55, 212] width 93 height 354
click at [69, 50] on button "Order history" at bounding box center [55, 55] width 93 height 22
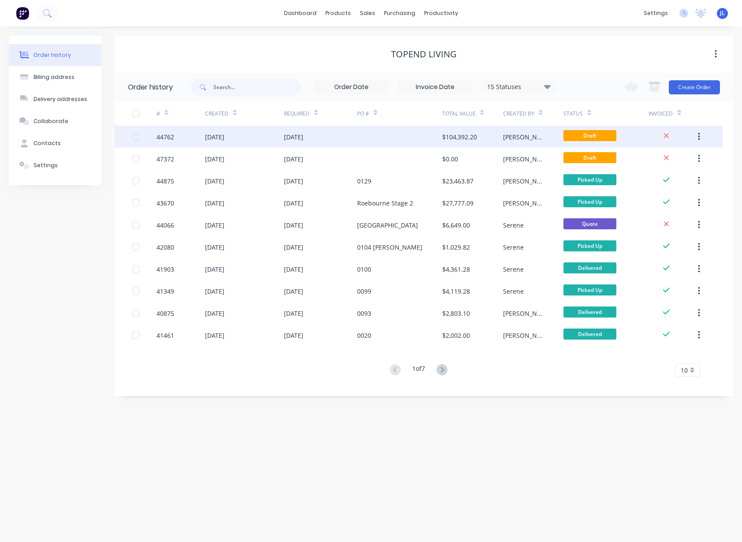
click at [418, 139] on div at bounding box center [399, 137] width 85 height 22
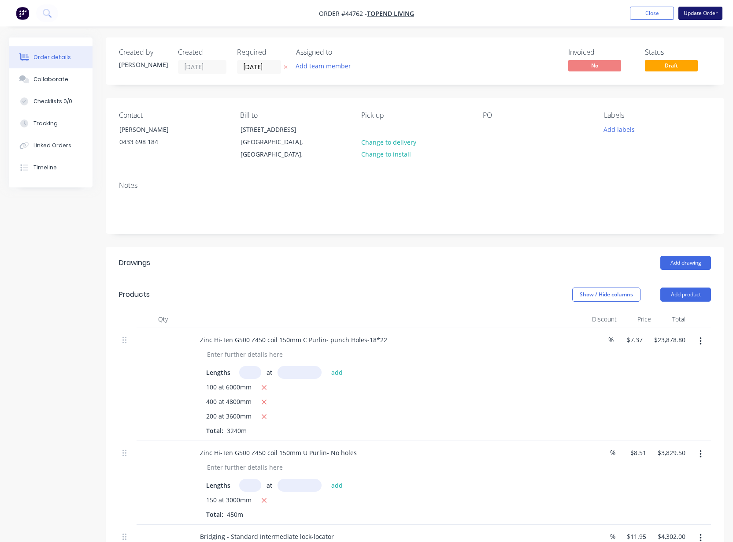
click at [711, 11] on button "Update Order" at bounding box center [701, 13] width 44 height 13
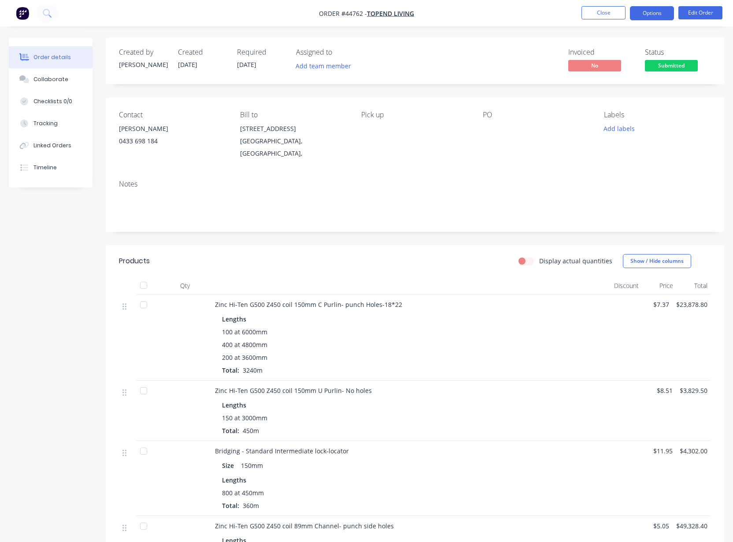
click at [653, 13] on button "Options" at bounding box center [652, 13] width 44 height 14
click at [529, 32] on div "Order details Collaborate Checklists 0/0 Tracking Linked Orders Timeline Order …" at bounding box center [366, 430] width 733 height 860
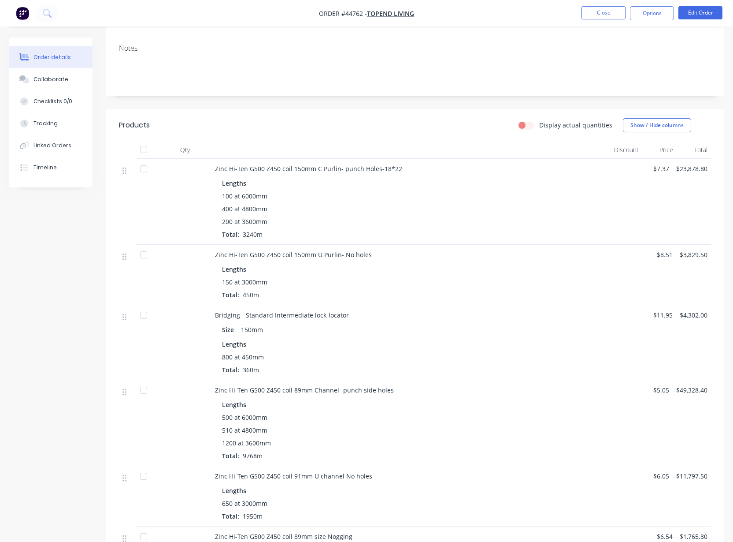
scroll to position [309, 0]
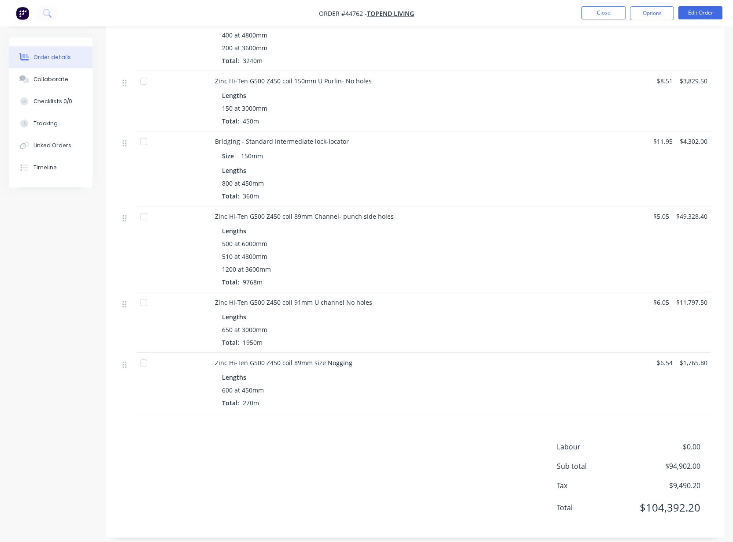
click at [115, 441] on div "Labour $0.00 Sub total $94,902.00 Tax $9,490.20 Total $104,392.20" at bounding box center [415, 482] width 619 height 83
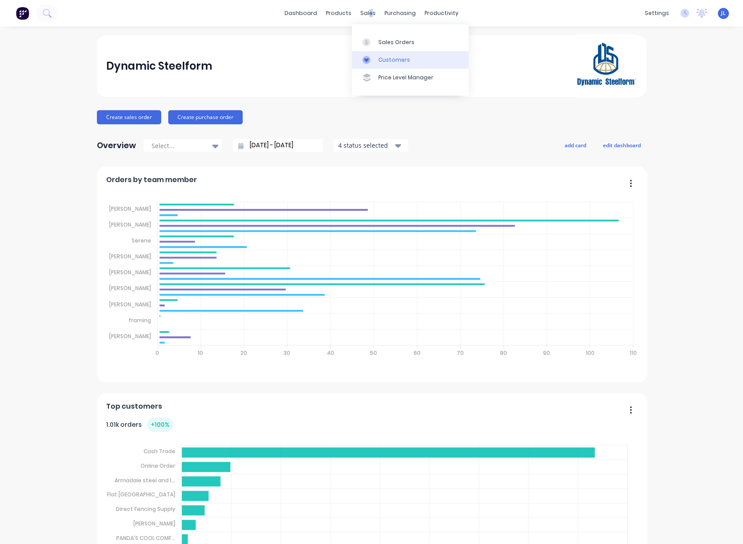
click at [376, 59] on link "Customers" at bounding box center [410, 60] width 117 height 18
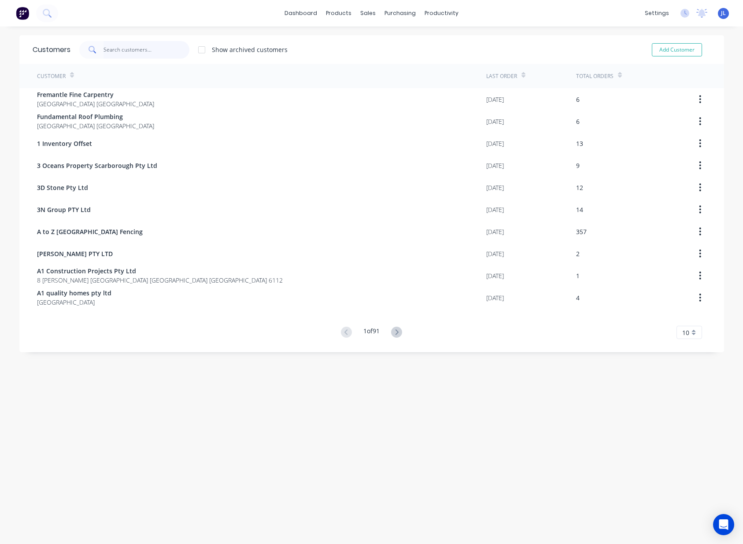
click at [152, 46] on input "text" at bounding box center [147, 50] width 86 height 18
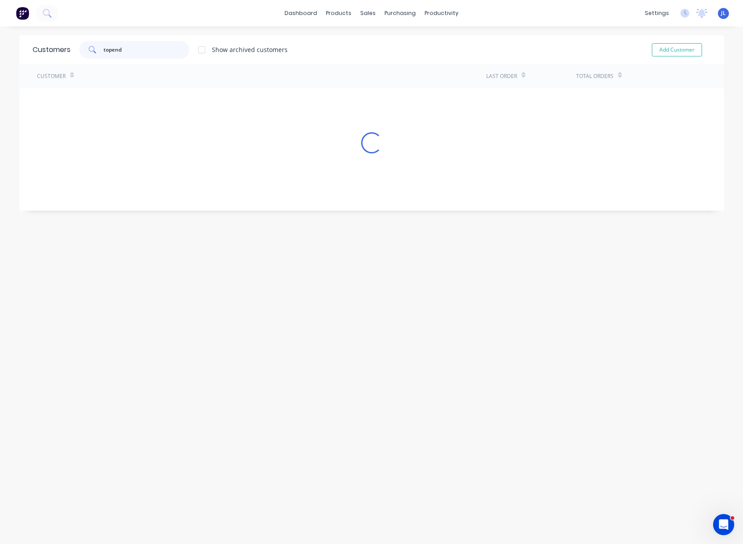
type input "topend"
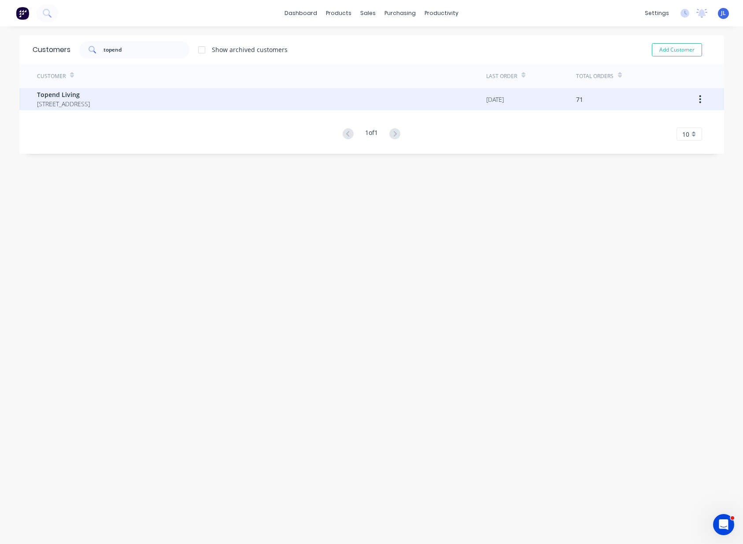
click at [90, 93] on span "Topend Living" at bounding box center [63, 94] width 53 height 9
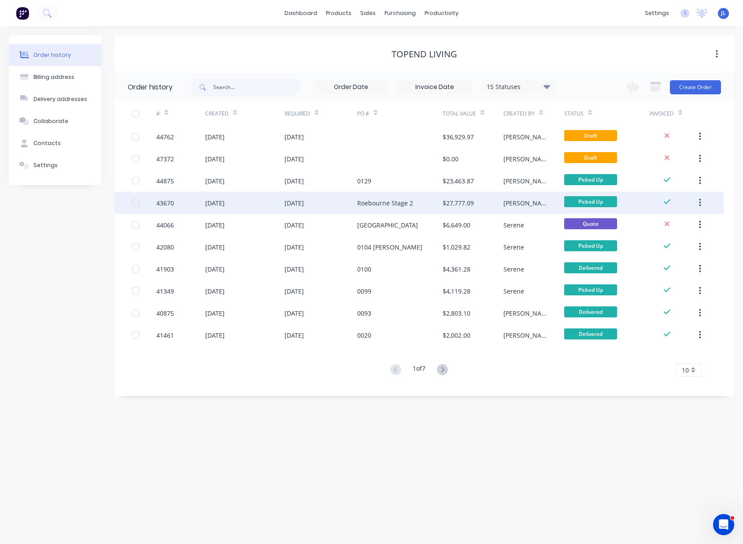
click at [389, 203] on div "Roebourne Stage 2" at bounding box center [385, 202] width 56 height 9
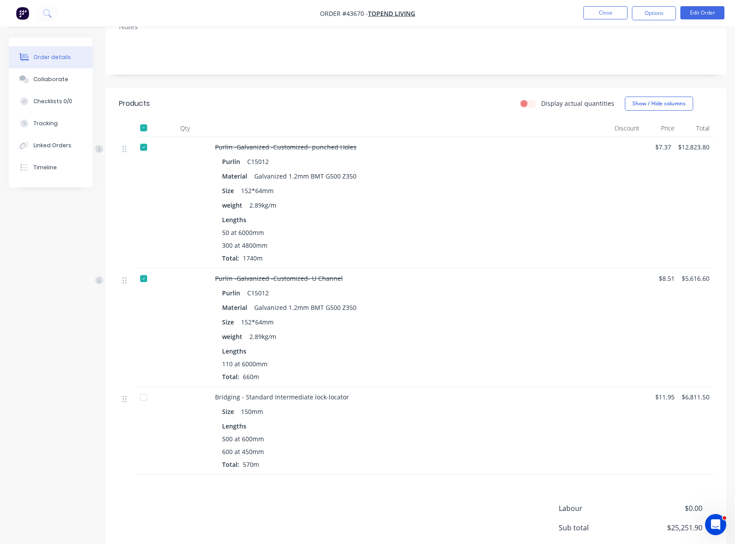
scroll to position [165, 0]
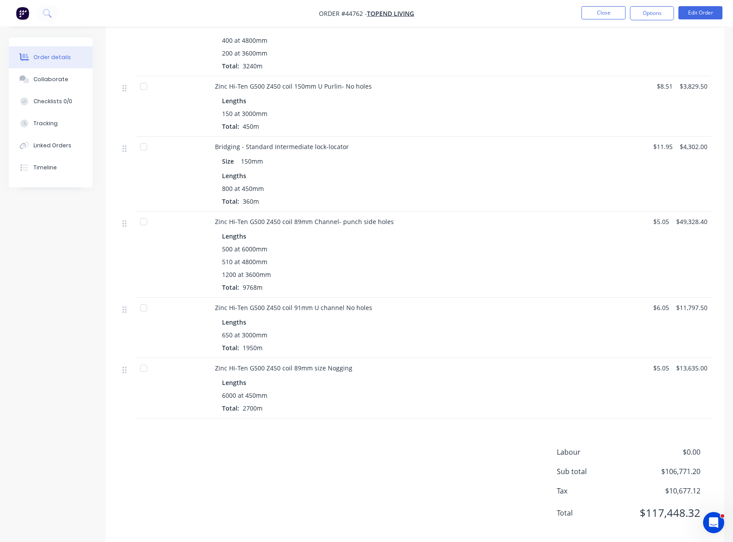
scroll to position [309, 0]
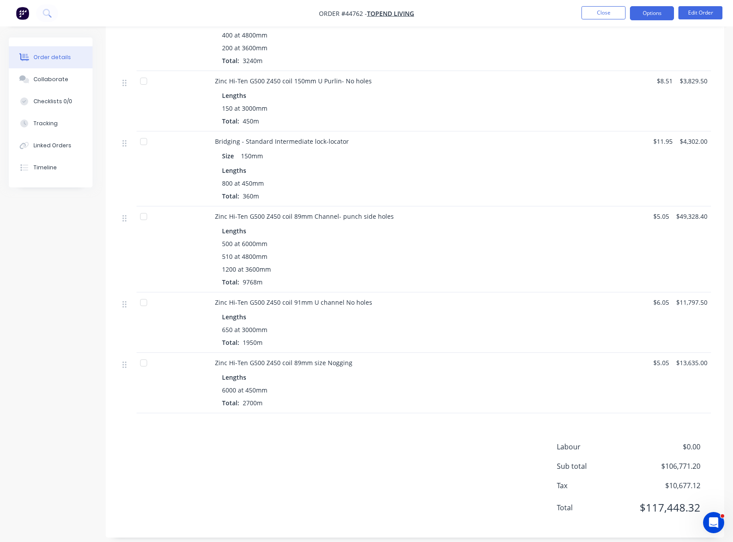
drag, startPoint x: 649, startPoint y: 11, endPoint x: 650, endPoint y: 18, distance: 7.1
click at [649, 10] on button "Options" at bounding box center [652, 13] width 44 height 14
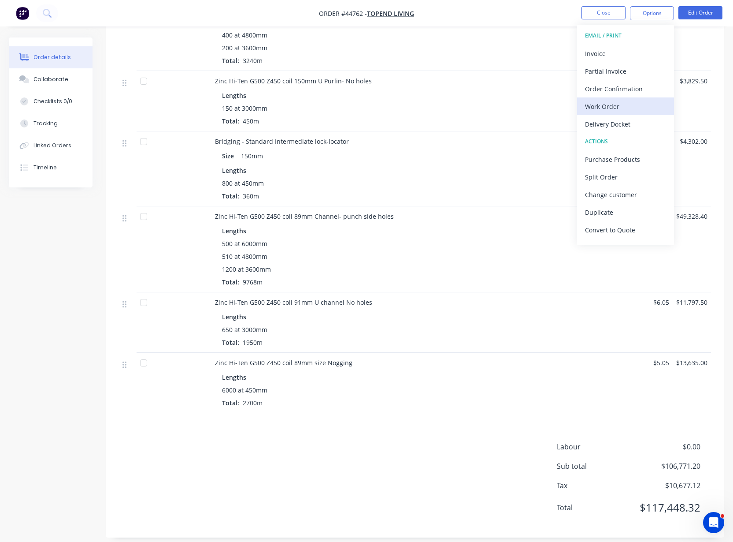
click at [616, 101] on div "Work Order" at bounding box center [625, 106] width 81 height 13
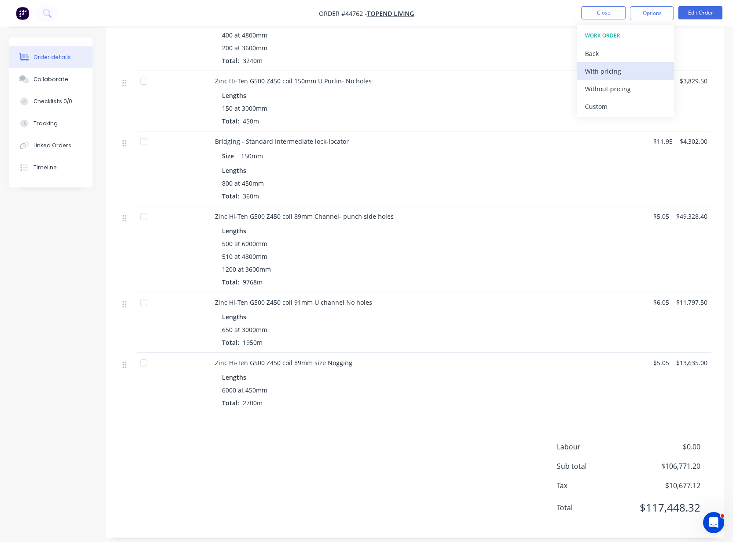
click at [617, 71] on div "With pricing" at bounding box center [625, 71] width 81 height 13
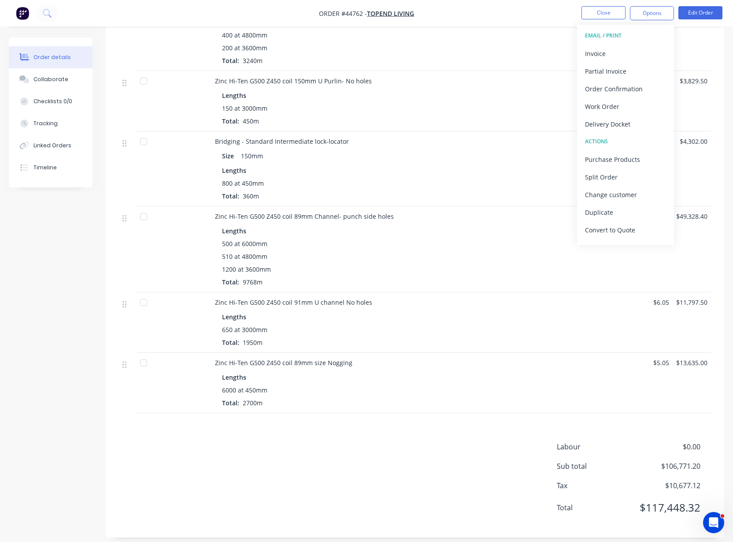
click at [431, 431] on div "Products Display actual quantities Show / Hide columns Qty Discount Price Total…" at bounding box center [415, 237] width 619 height 602
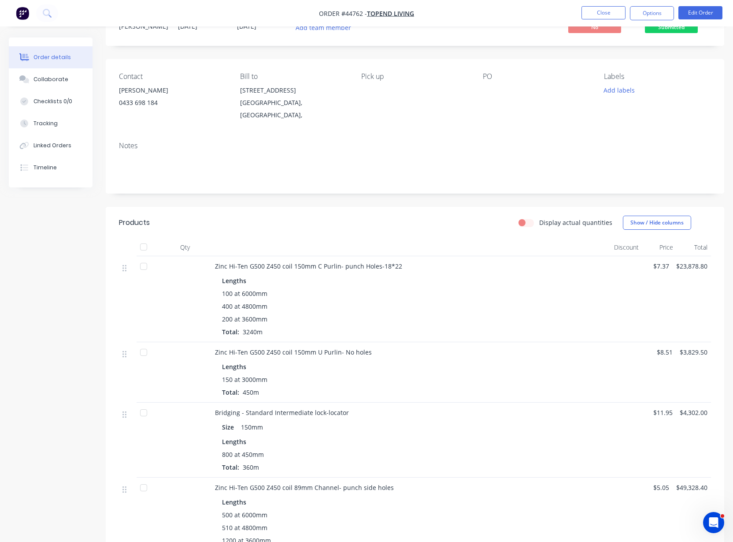
scroll to position [34, 0]
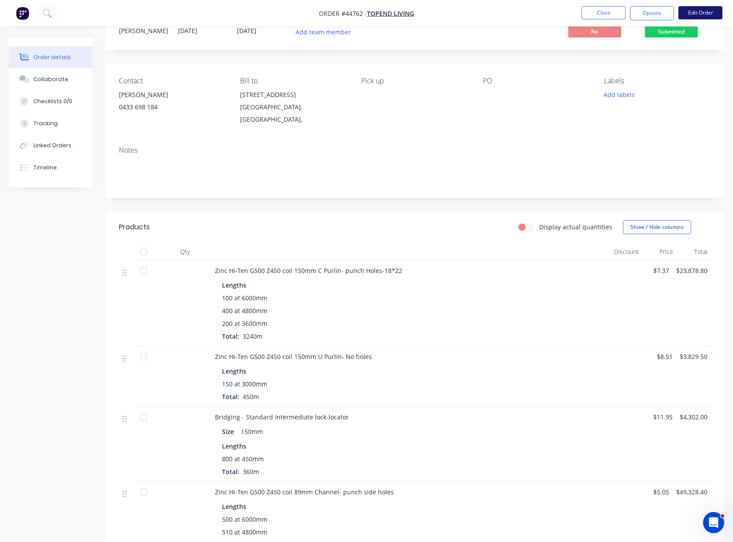
click at [700, 15] on button "Edit Order" at bounding box center [701, 12] width 44 height 13
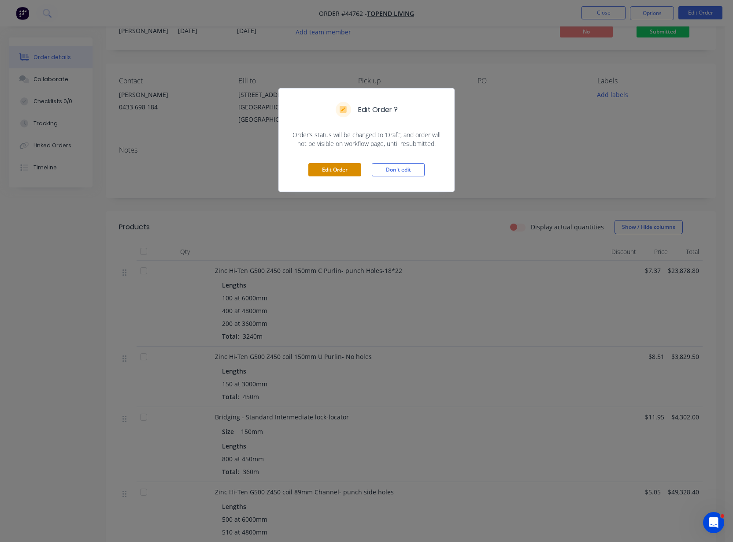
click at [321, 171] on button "Edit Order" at bounding box center [334, 169] width 53 height 13
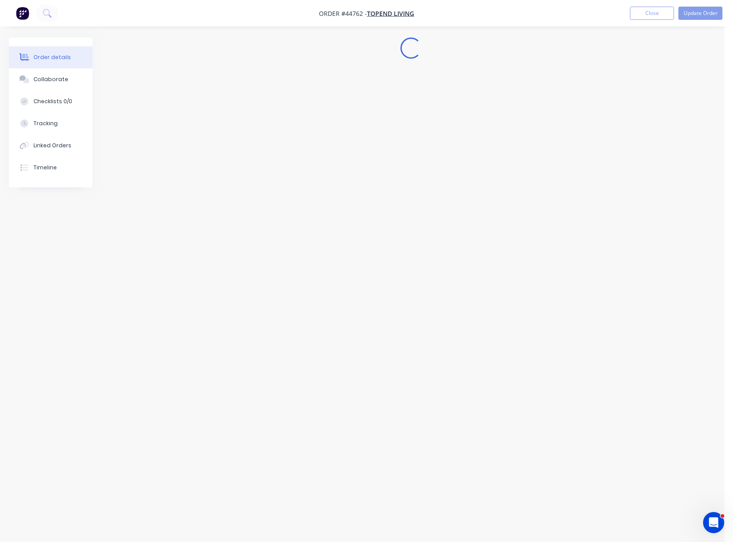
scroll to position [0, 0]
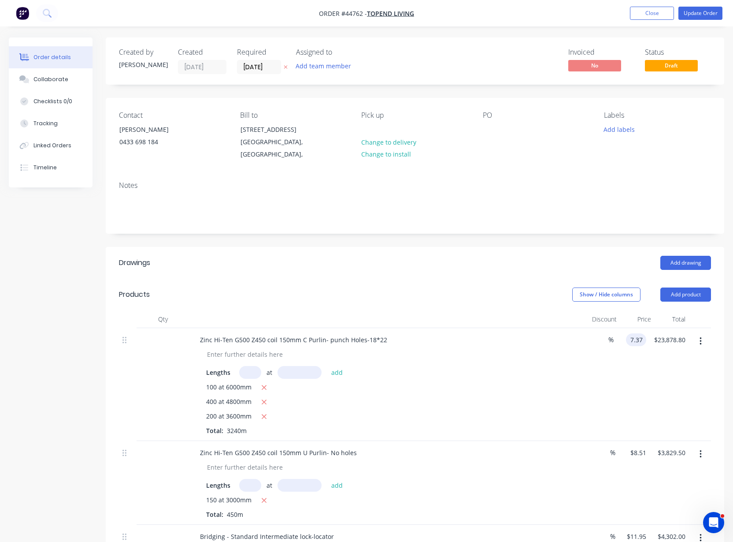
click at [636, 346] on input "7.37" at bounding box center [638, 339] width 17 height 13
type input "$7.39"
type input "$23,943.60"
click at [628, 411] on div "$7.39 $7.39" at bounding box center [632, 384] width 30 height 113
click at [638, 459] on input "8.51" at bounding box center [640, 452] width 20 height 13
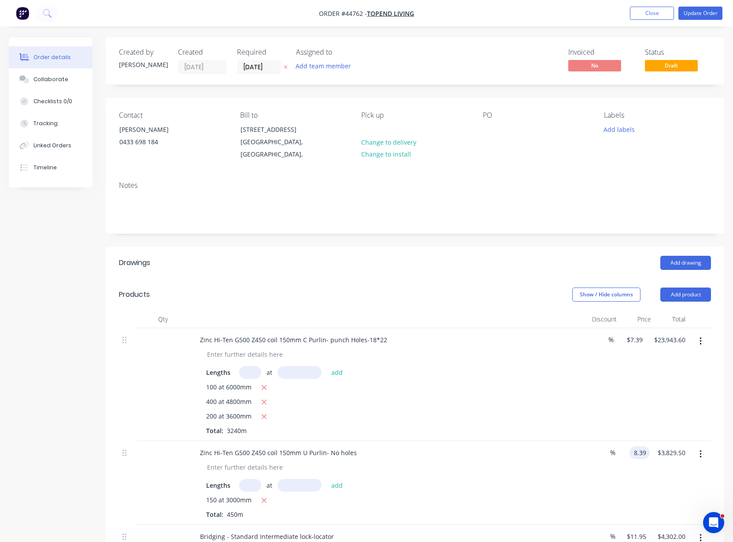
type input "$8.39"
type input "$3,775.50"
click at [647, 420] on div "$23,943.60 $23,943.60" at bounding box center [668, 384] width 43 height 113
click at [667, 414] on div "$23,943.60 $23,943.60" at bounding box center [668, 384] width 43 height 113
drag, startPoint x: 641, startPoint y: 400, endPoint x: 479, endPoint y: 275, distance: 204.3
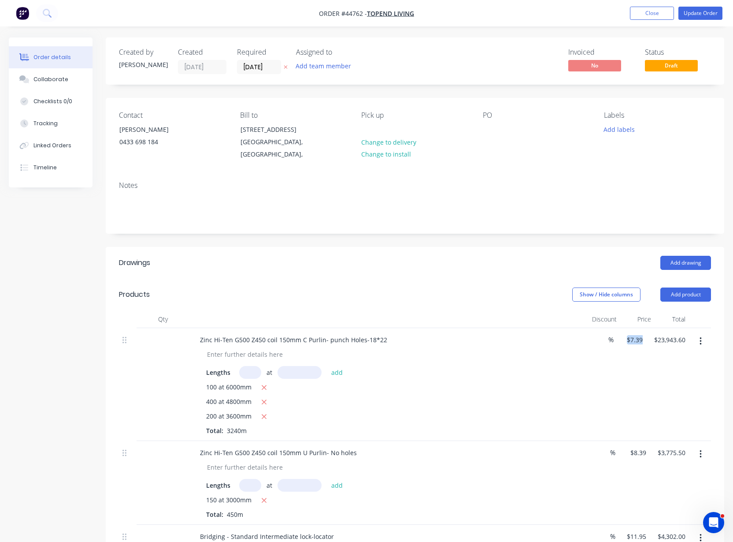
click at [625, 390] on div "Zinc Hi-Ten G500 Z450 coil 150mm C Purlin- punch Holes-18*22 Lengths at add 100…" at bounding box center [415, 384] width 592 height 113
click at [690, 15] on button "Update Order" at bounding box center [701, 13] width 44 height 13
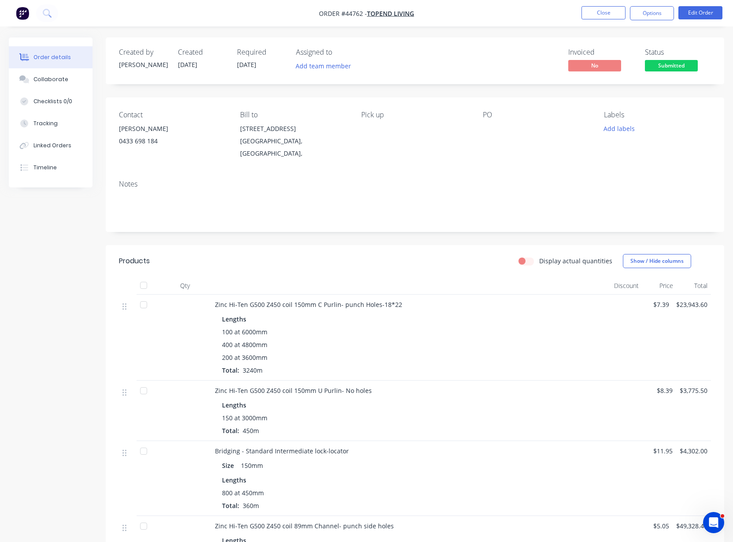
click at [650, 16] on button "Options" at bounding box center [652, 13] width 44 height 14
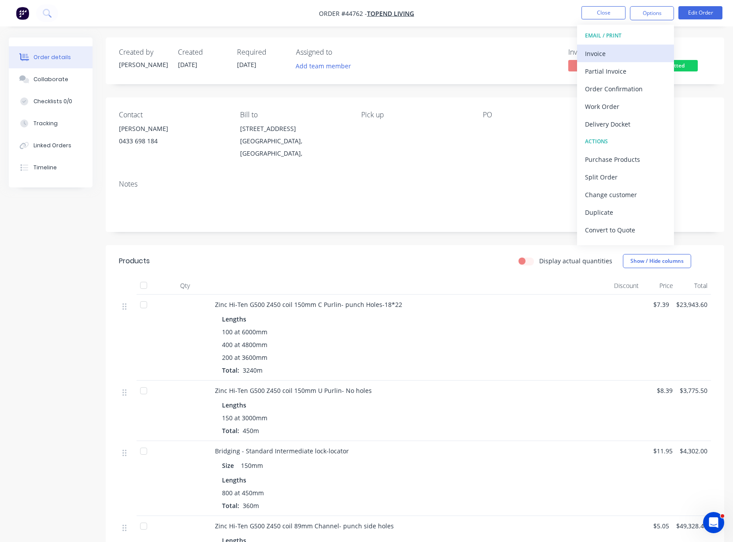
click at [617, 53] on div "Invoice" at bounding box center [625, 53] width 81 height 13
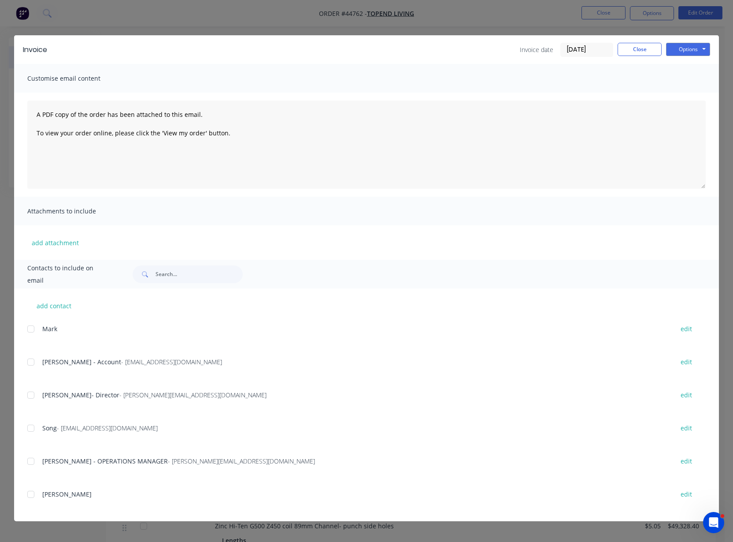
click at [617, 53] on div "Invoice date 25/08/25 Close Options Preview Print Email" at bounding box center [615, 50] width 190 height 14
click at [640, 48] on button "Close" at bounding box center [640, 49] width 44 height 13
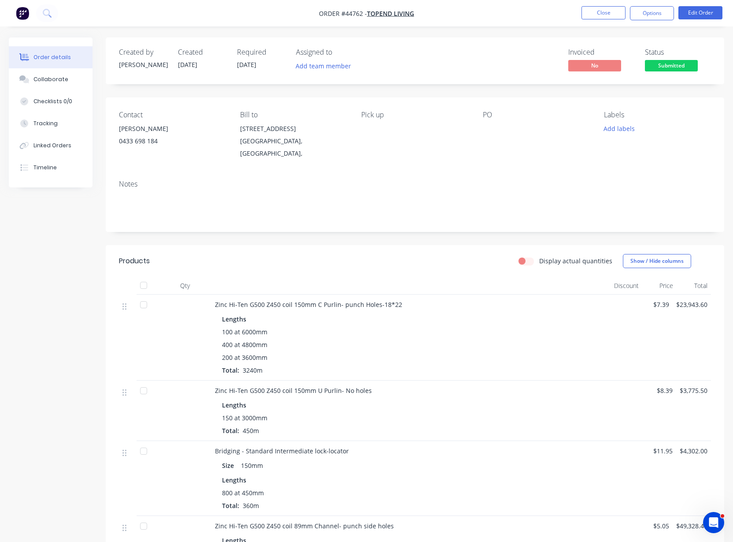
click at [644, 5] on nav "Order #44762 - Topend Living Close Options Edit Order" at bounding box center [366, 13] width 733 height 26
click at [653, 16] on button "Options" at bounding box center [652, 13] width 44 height 14
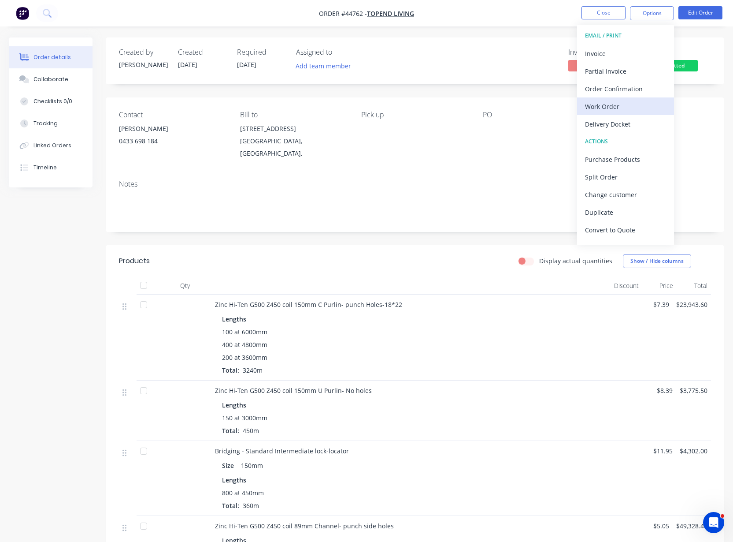
click at [619, 108] on div "Work Order" at bounding box center [625, 106] width 81 height 13
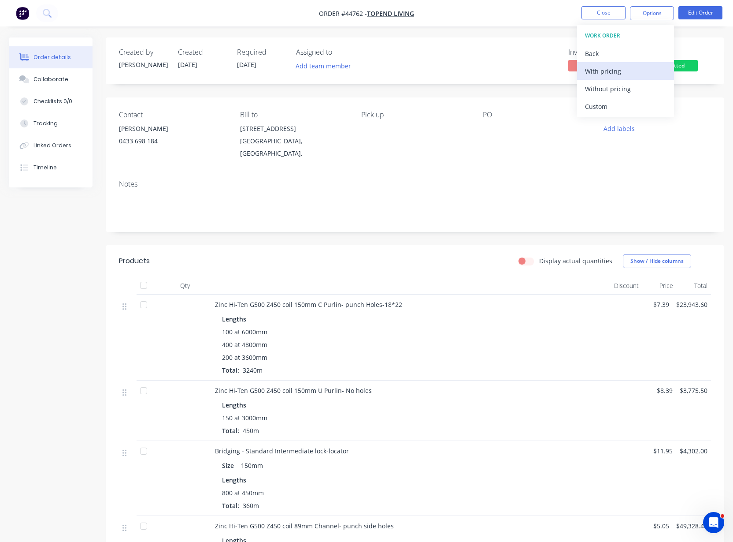
click at [618, 70] on div "With pricing" at bounding box center [625, 71] width 81 height 13
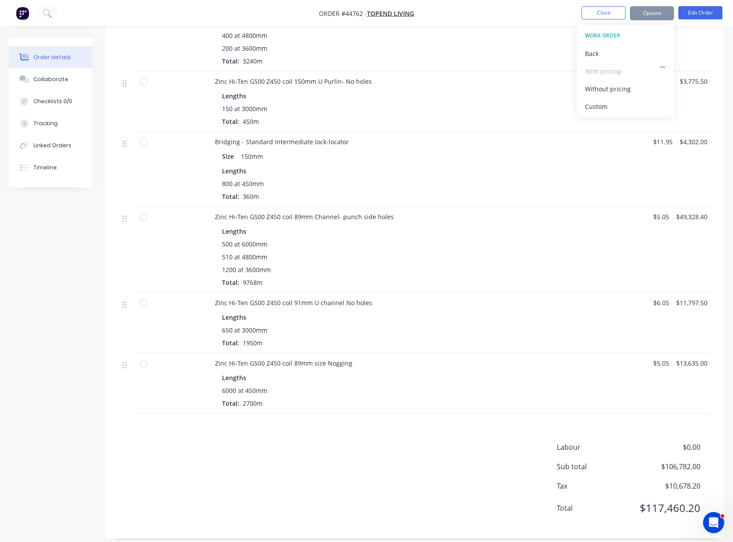
scroll to position [309, 0]
click at [505, 16] on nav "Order #44762 - Topend Living Close Options EMAIL / PRINT Invoice Partial Invoic…" at bounding box center [366, 13] width 733 height 26
click at [667, 12] on button "Options" at bounding box center [652, 13] width 44 height 14
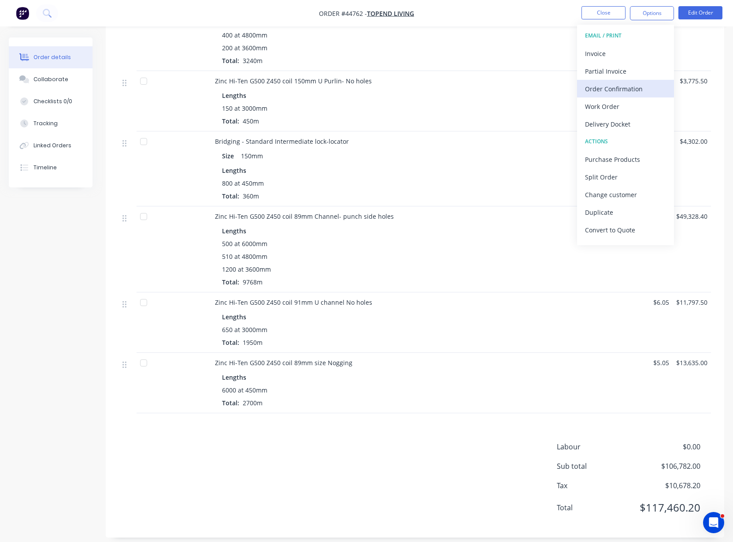
click at [612, 92] on div "Order Confirmation" at bounding box center [625, 88] width 81 height 13
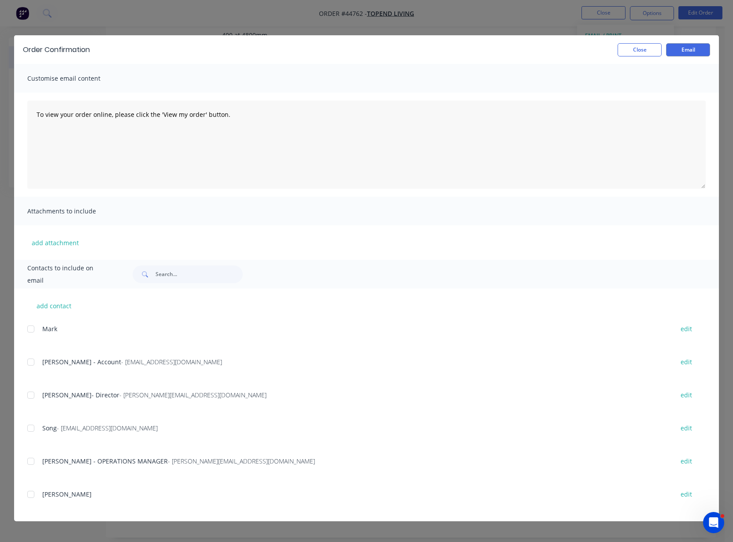
click at [643, 41] on div "Order Confirmation Close Email" at bounding box center [366, 49] width 705 height 29
click at [637, 50] on button "Close" at bounding box center [640, 49] width 44 height 13
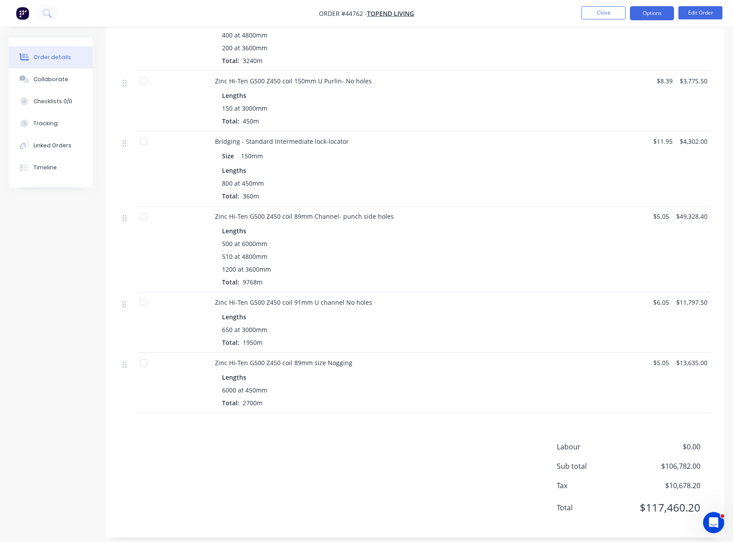
click at [655, 16] on button "Options" at bounding box center [652, 13] width 44 height 14
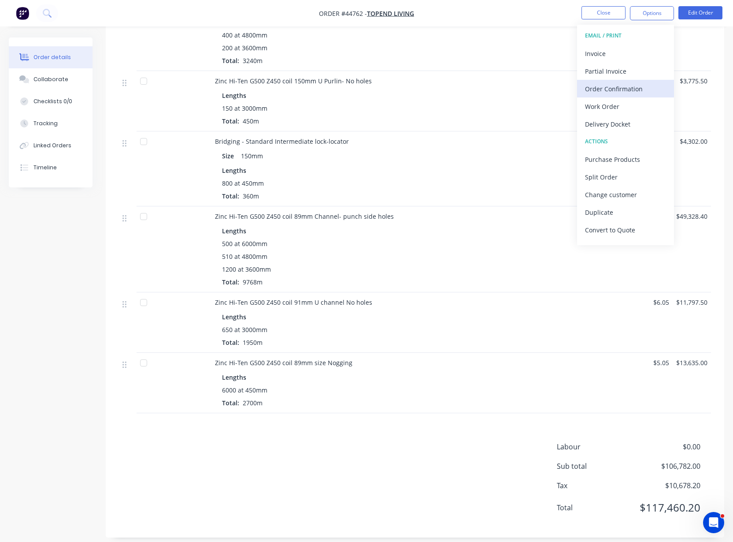
click at [592, 88] on div "Order Confirmation" at bounding box center [625, 88] width 81 height 13
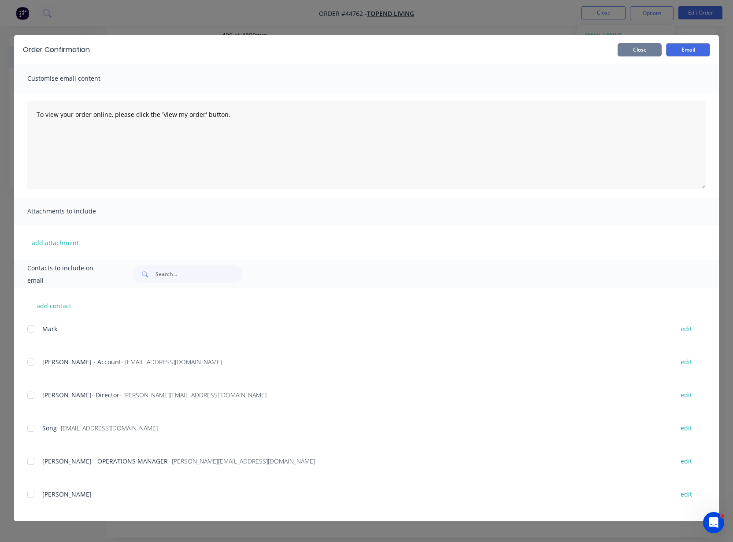
click at [643, 48] on button "Close" at bounding box center [640, 49] width 44 height 13
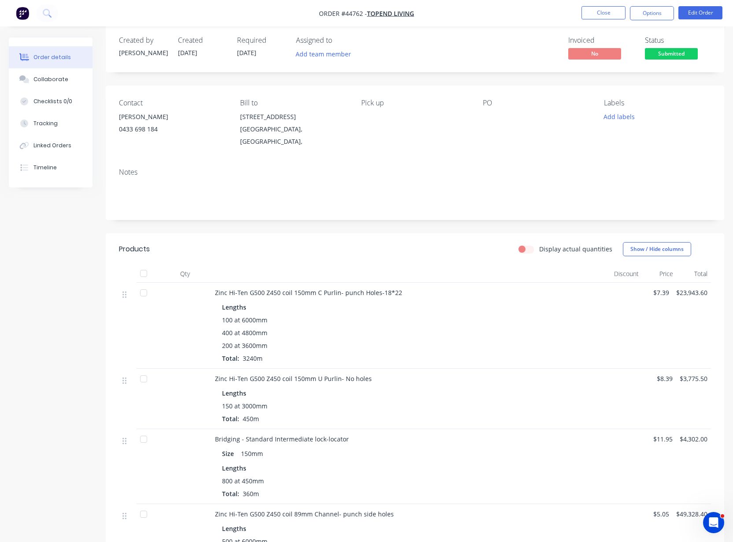
scroll to position [0, 0]
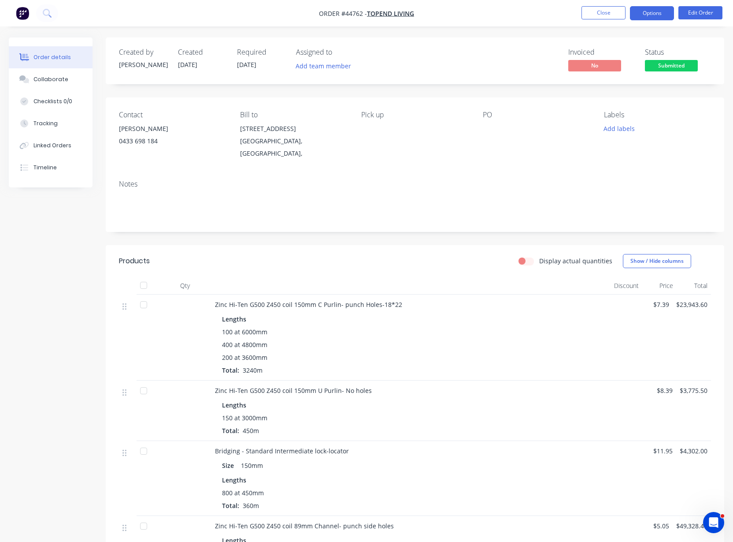
click at [654, 9] on button "Options" at bounding box center [652, 13] width 44 height 14
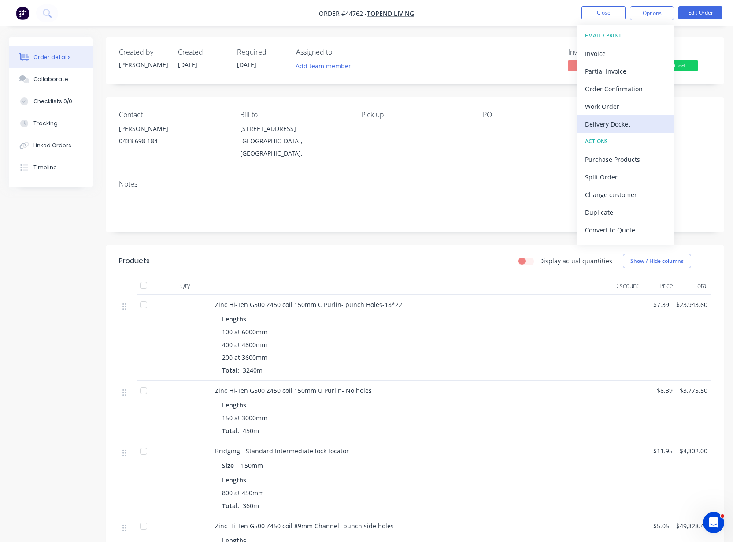
click at [631, 121] on div "Delivery Docket" at bounding box center [625, 124] width 81 height 13
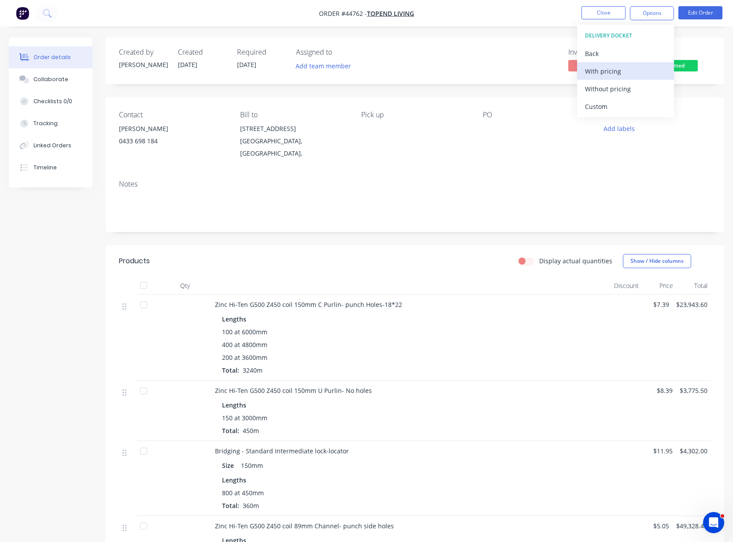
click at [626, 70] on div "With pricing" at bounding box center [625, 71] width 81 height 13
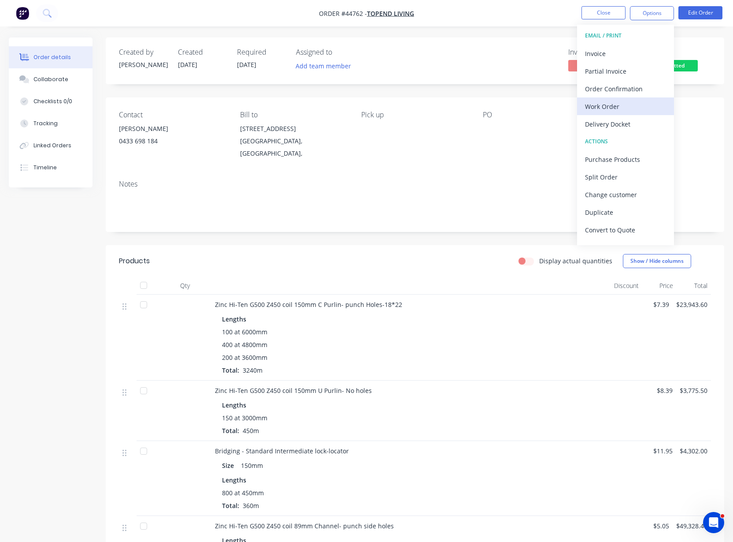
click at [624, 108] on div "Work Order" at bounding box center [625, 106] width 81 height 13
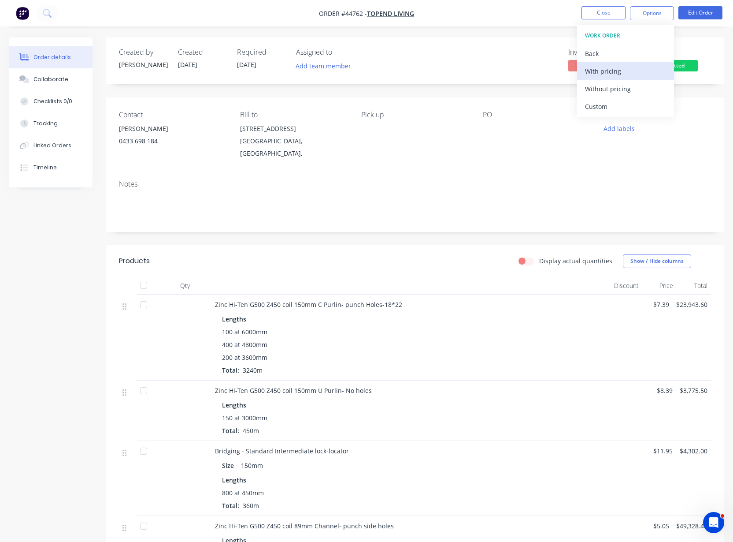
click at [623, 71] on div "With pricing" at bounding box center [625, 71] width 81 height 13
